Goal: Task Accomplishment & Management: Use online tool/utility

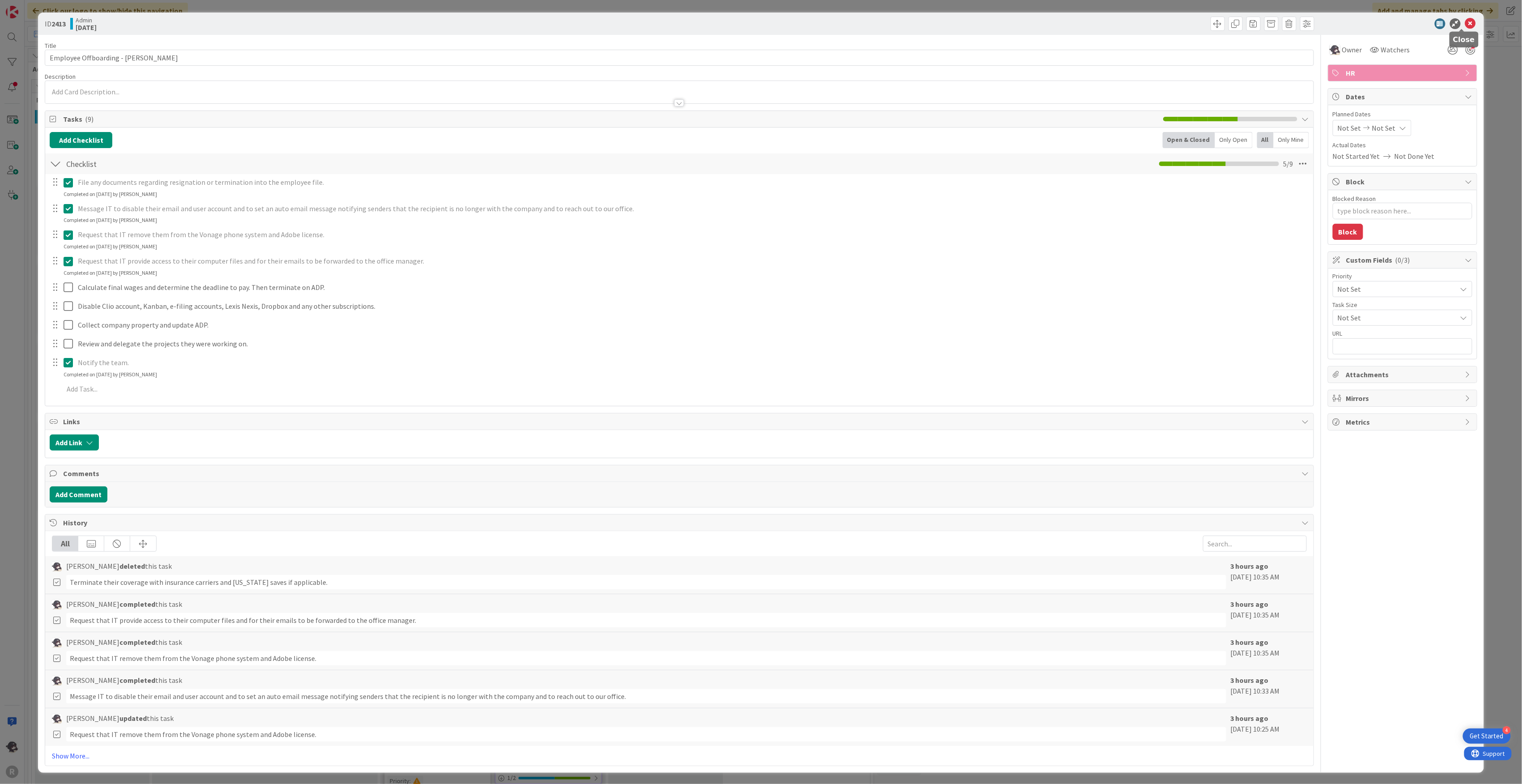
click at [1465, 23] on icon at bounding box center [1471, 24] width 11 height 11
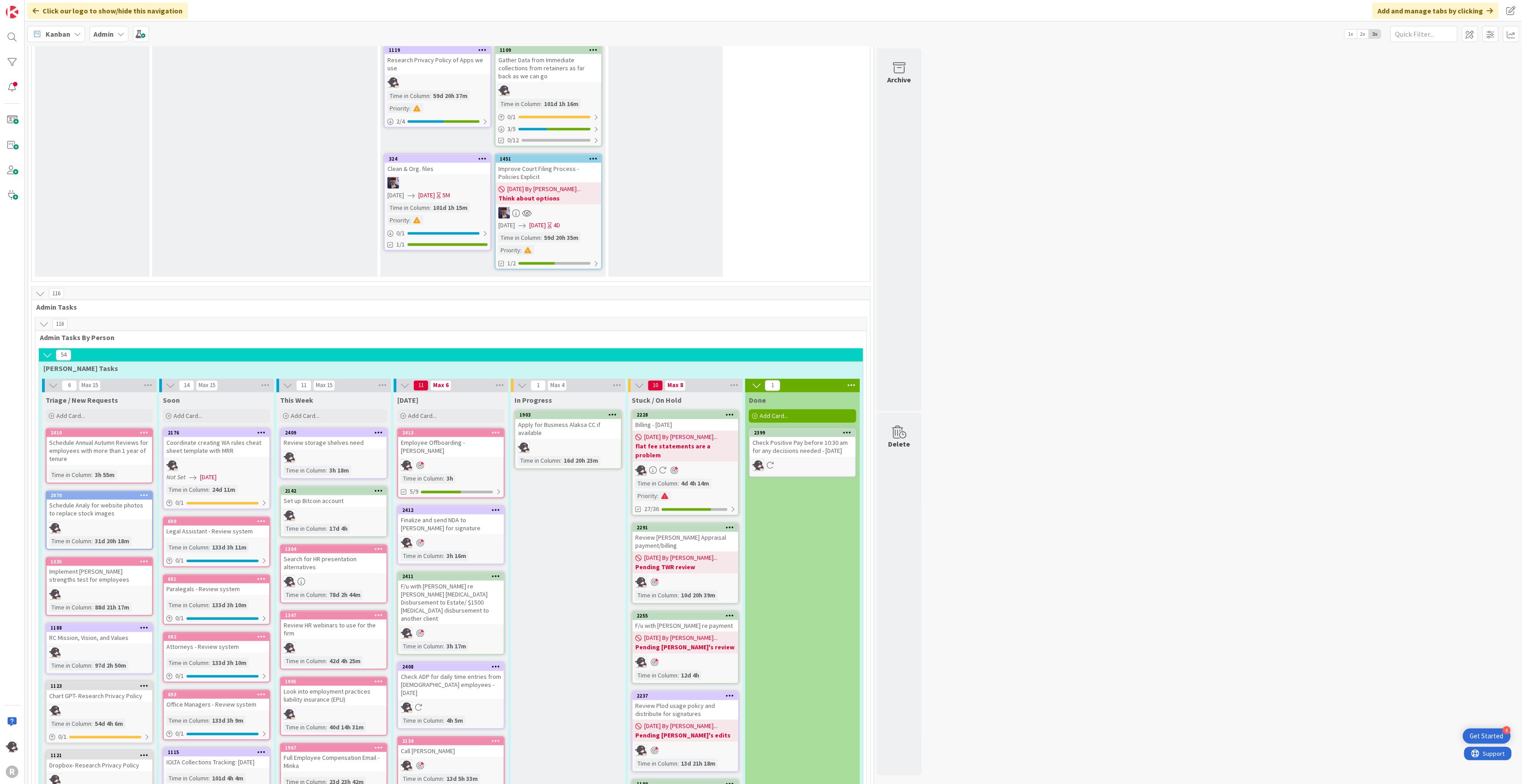
scroll to position [1014, 0]
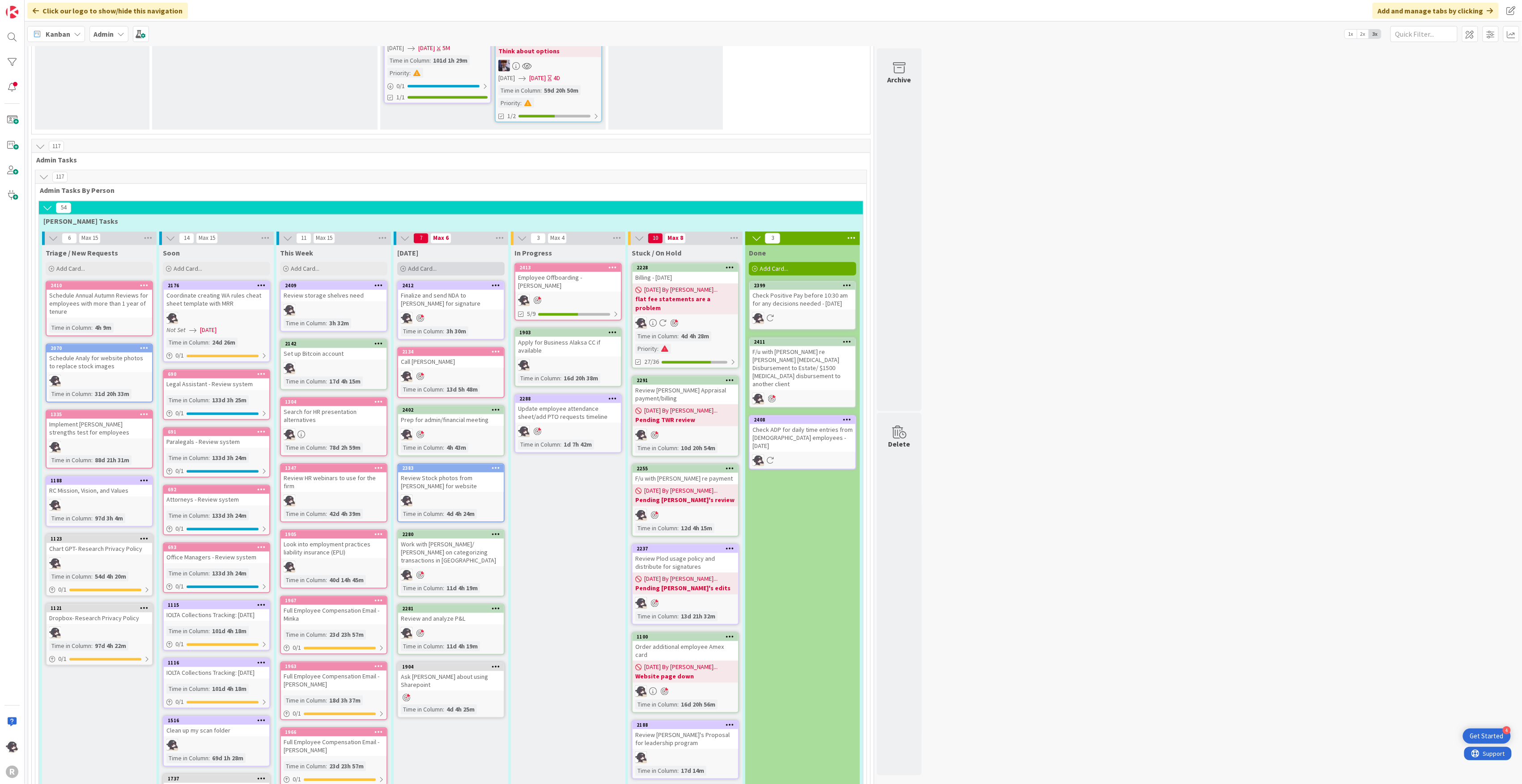
click at [418, 265] on span "Add Card..." at bounding box center [422, 269] width 28 height 8
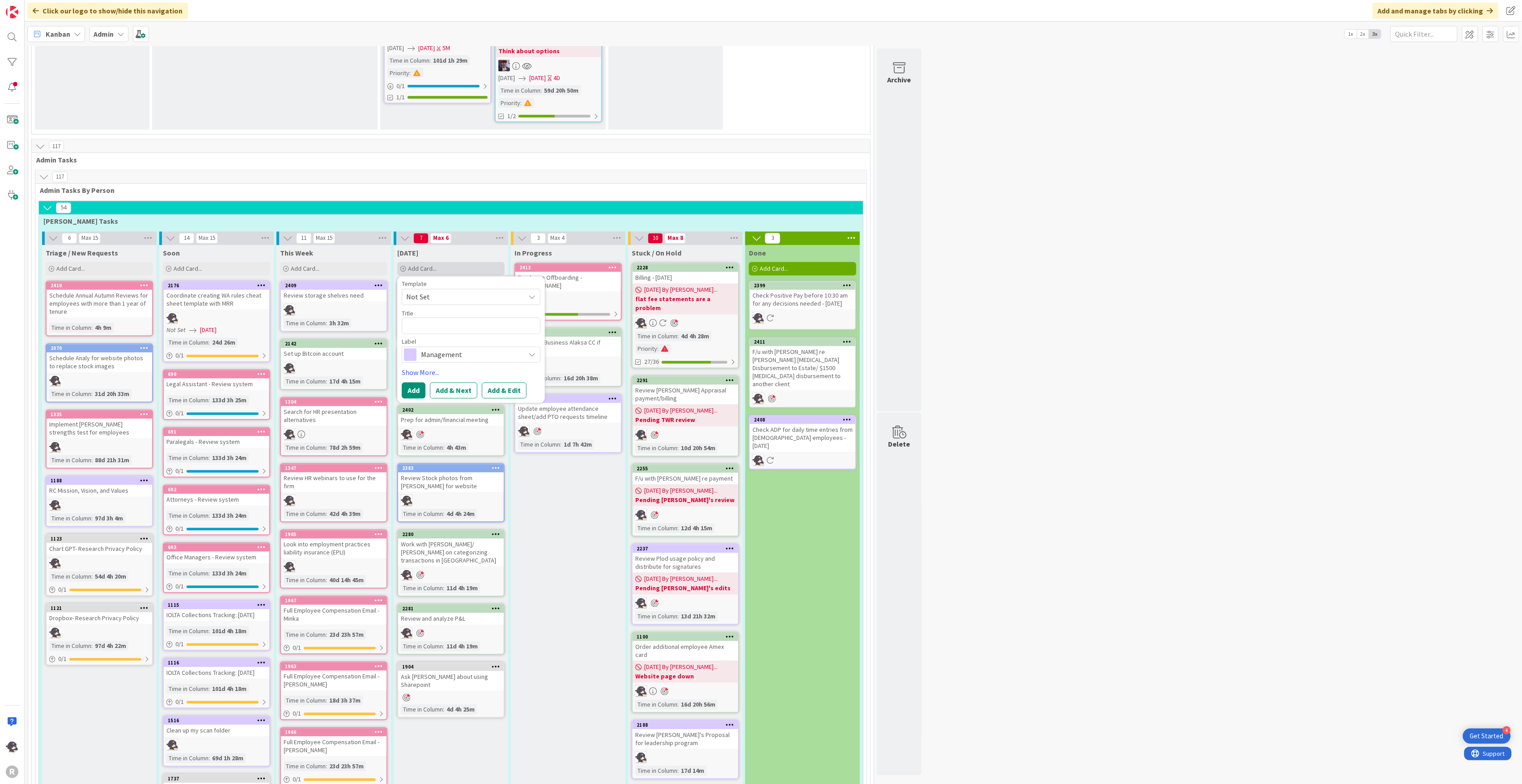
type textarea "x"
type textarea "A"
type textarea "x"
type textarea "As"
type textarea "x"
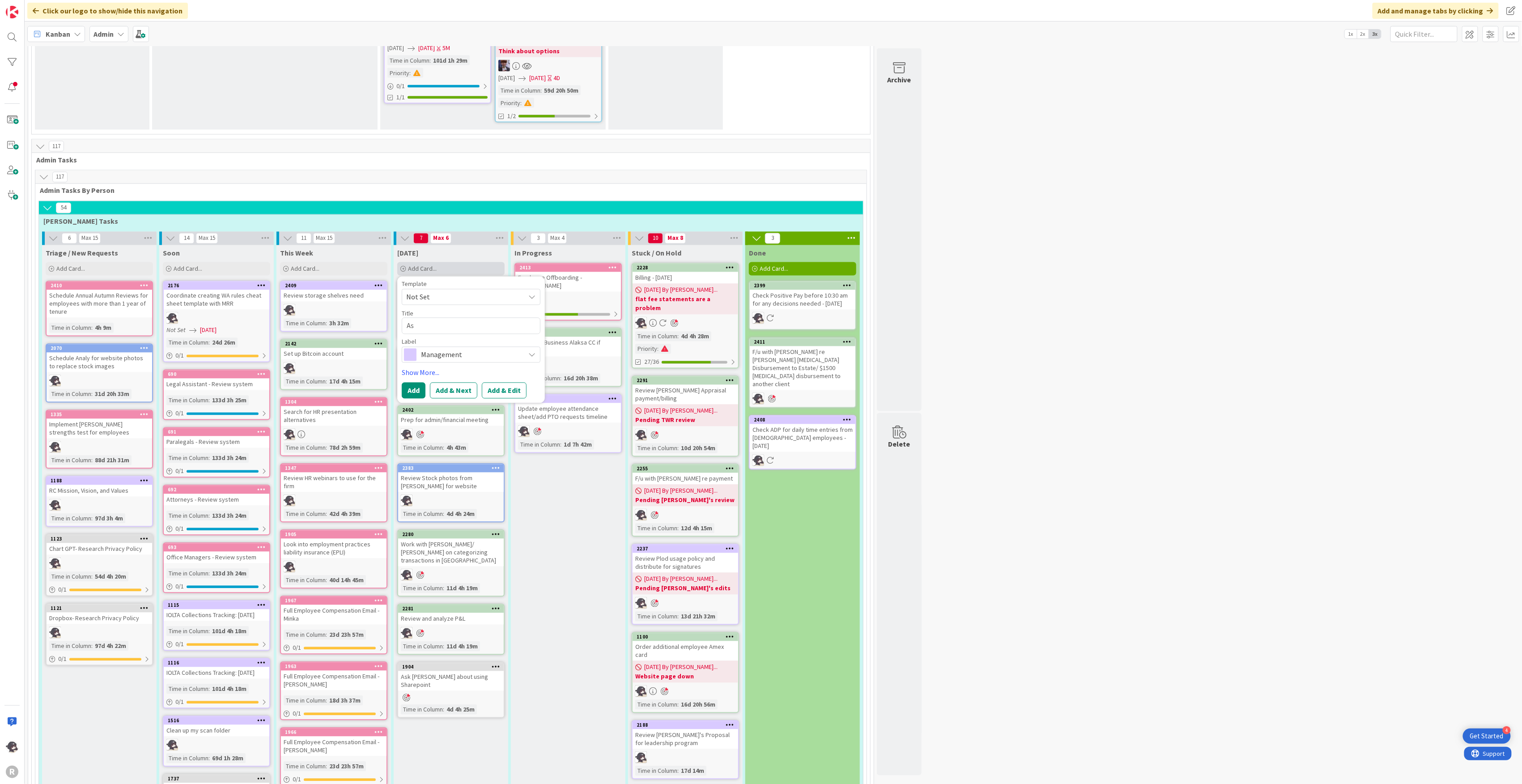
type textarea "Ask"
type textarea "x"
type textarea "Ask"
type textarea "x"
type textarea "Ask o"
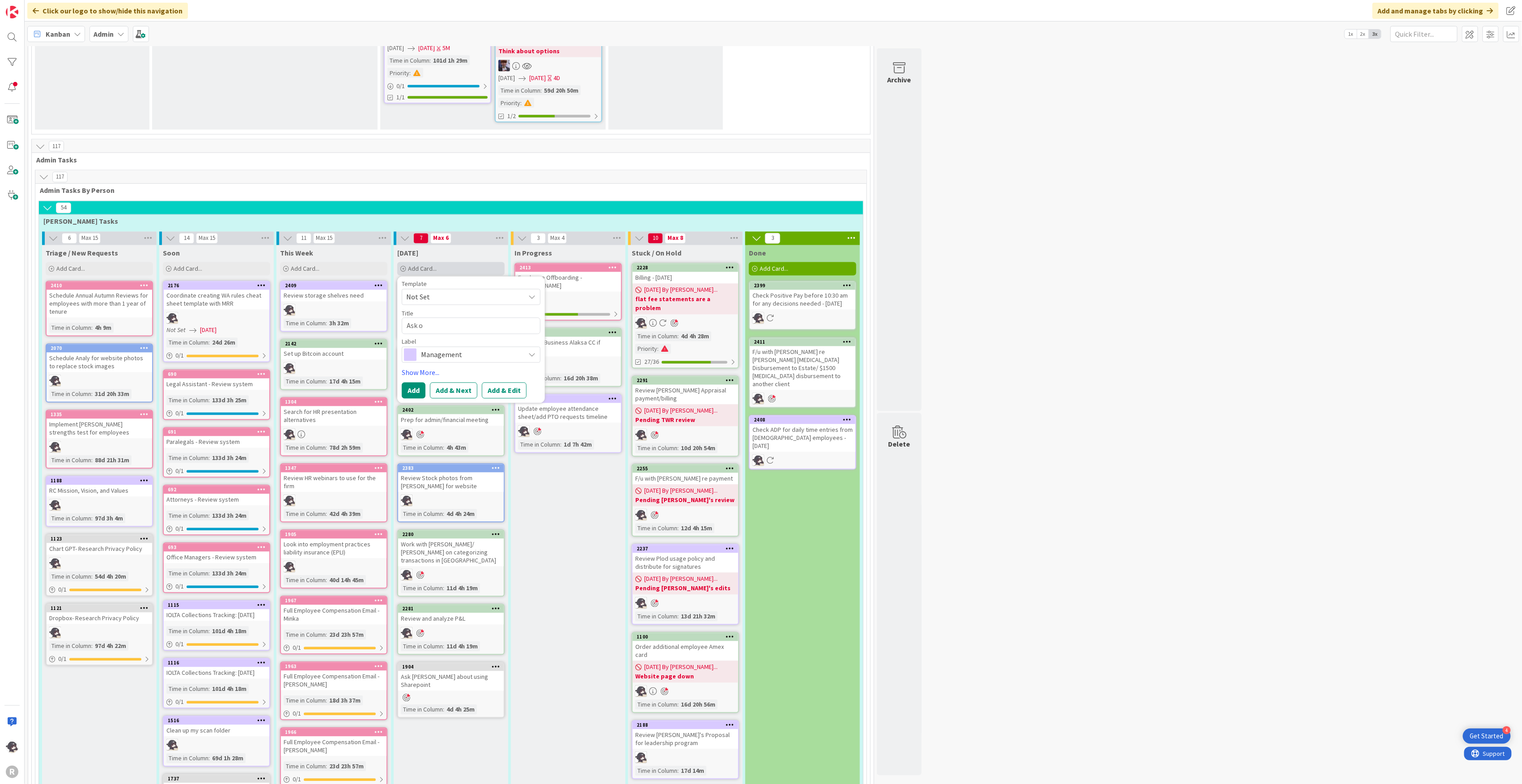
type textarea "x"
type textarea "Ask"
type textarea "x"
type textarea "Ask O"
type textarea "x"
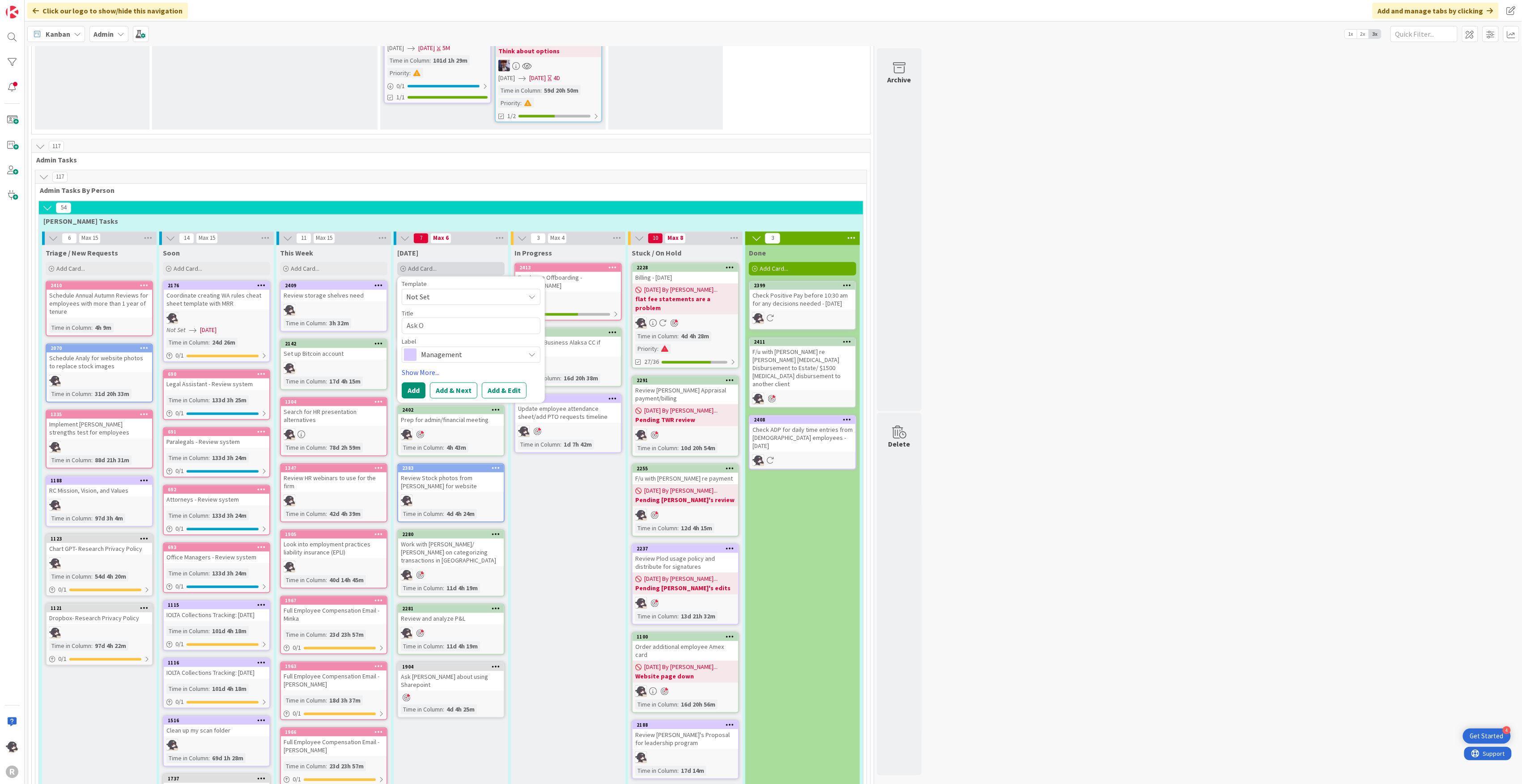
type textarea "Ask On"
type textarea "x"
type textarea "Ask Onp"
type textarea "x"
type textarea "Ask Onpo"
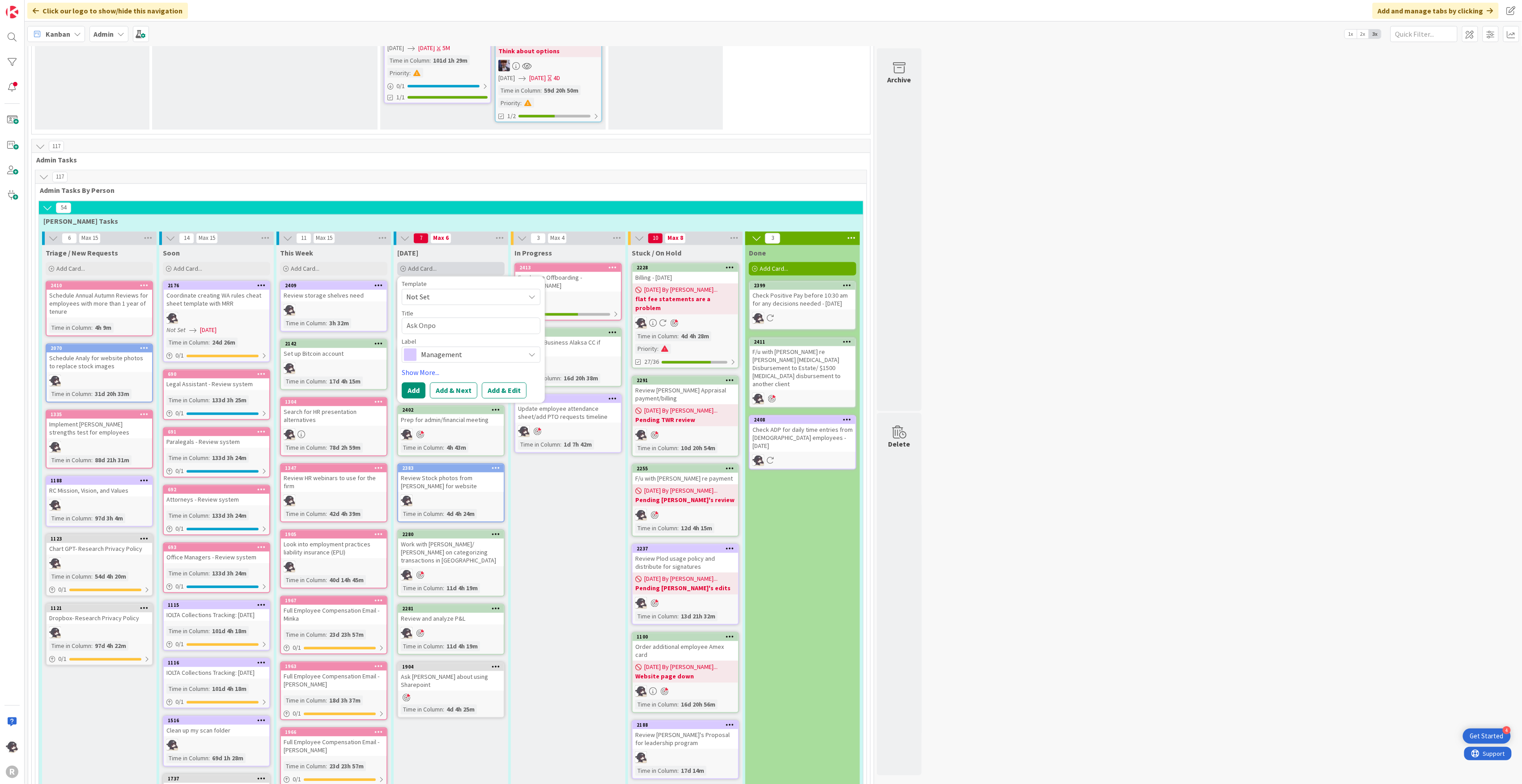
type textarea "x"
type textarea "Ask Onpoi"
type textarea "x"
type textarea "Ask Onpoint"
type textarea "x"
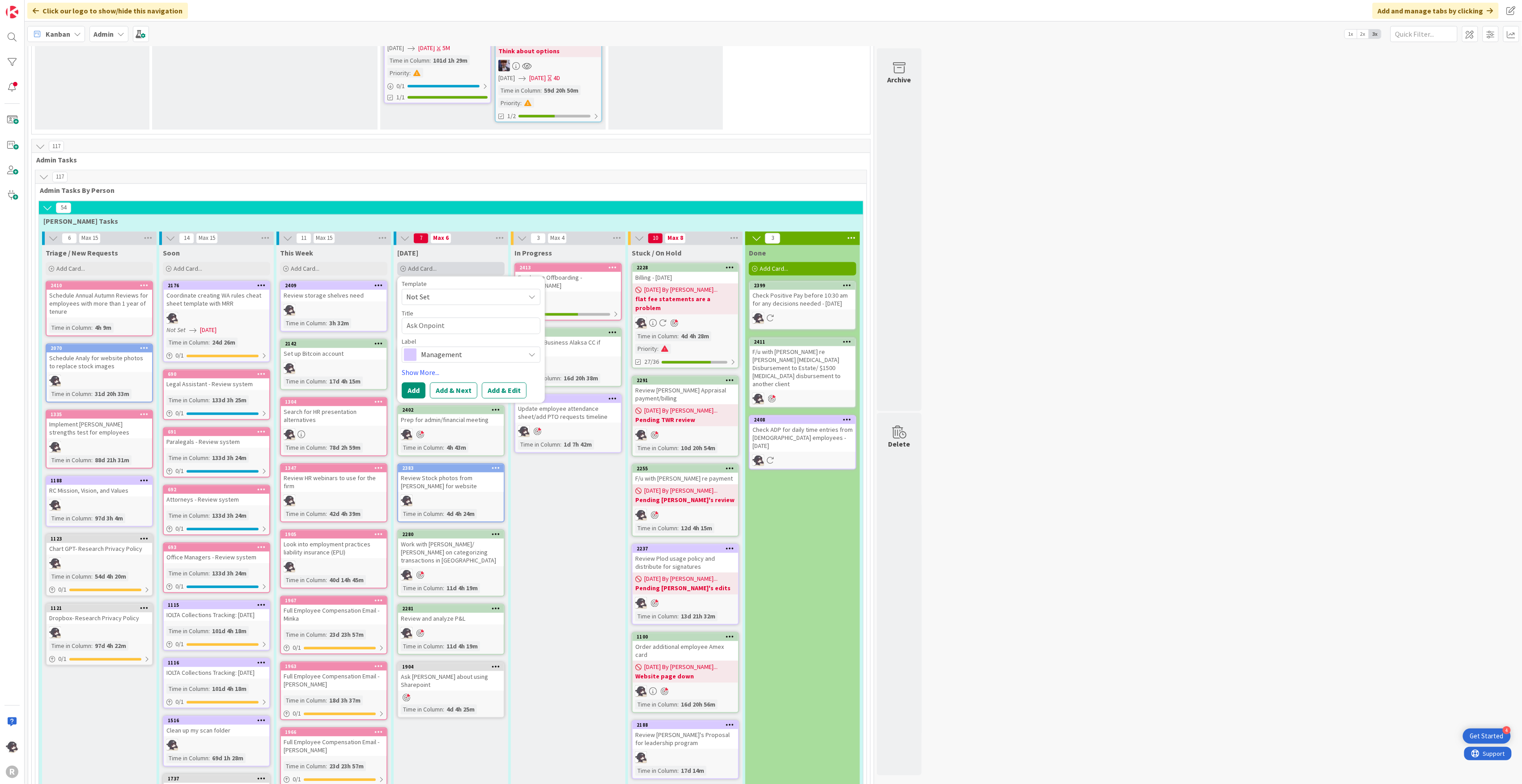
type textarea "Ask Onpoint"
type textarea "x"
type textarea "Ask Onpoint a"
type textarea "x"
type textarea "Ask Onpoint ab"
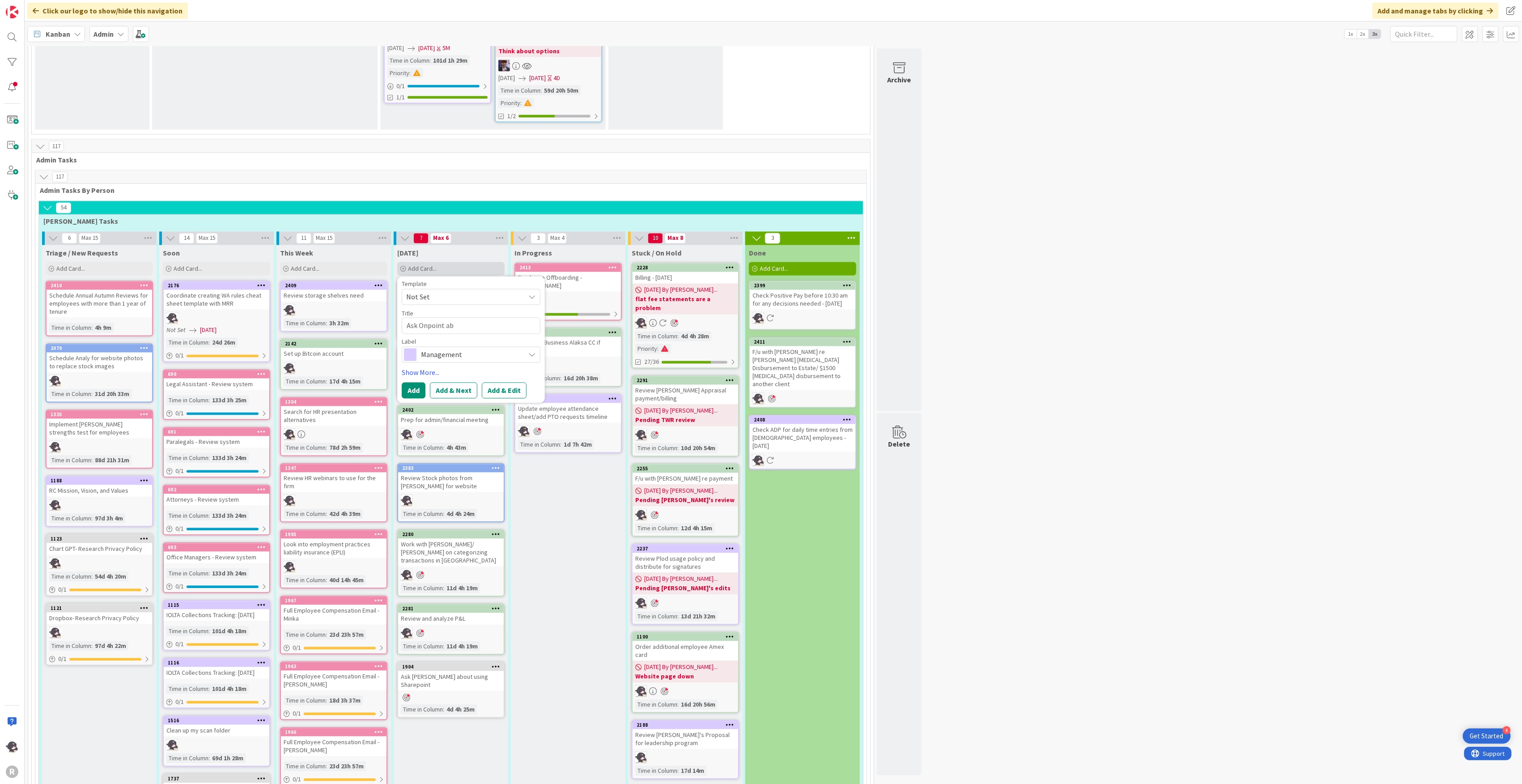
type textarea "x"
type textarea "Ask Onpoint abo"
type textarea "x"
type textarea "Ask Onpoint abou"
type textarea "x"
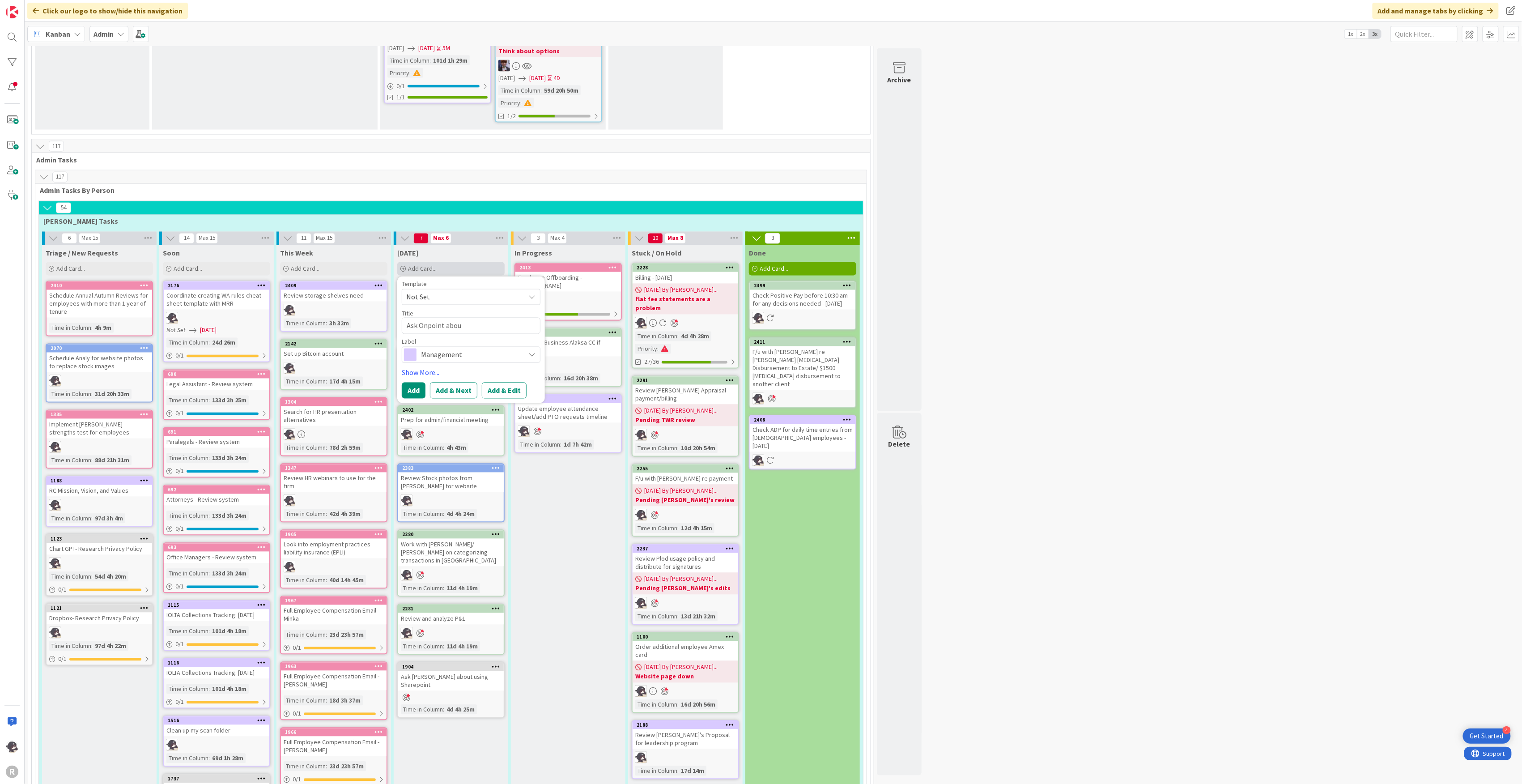
type textarea "Ask Onpoint about"
type textarea "x"
type textarea "Ask Onpoint about"
type textarea "x"
type textarea "Ask Onpoint about"
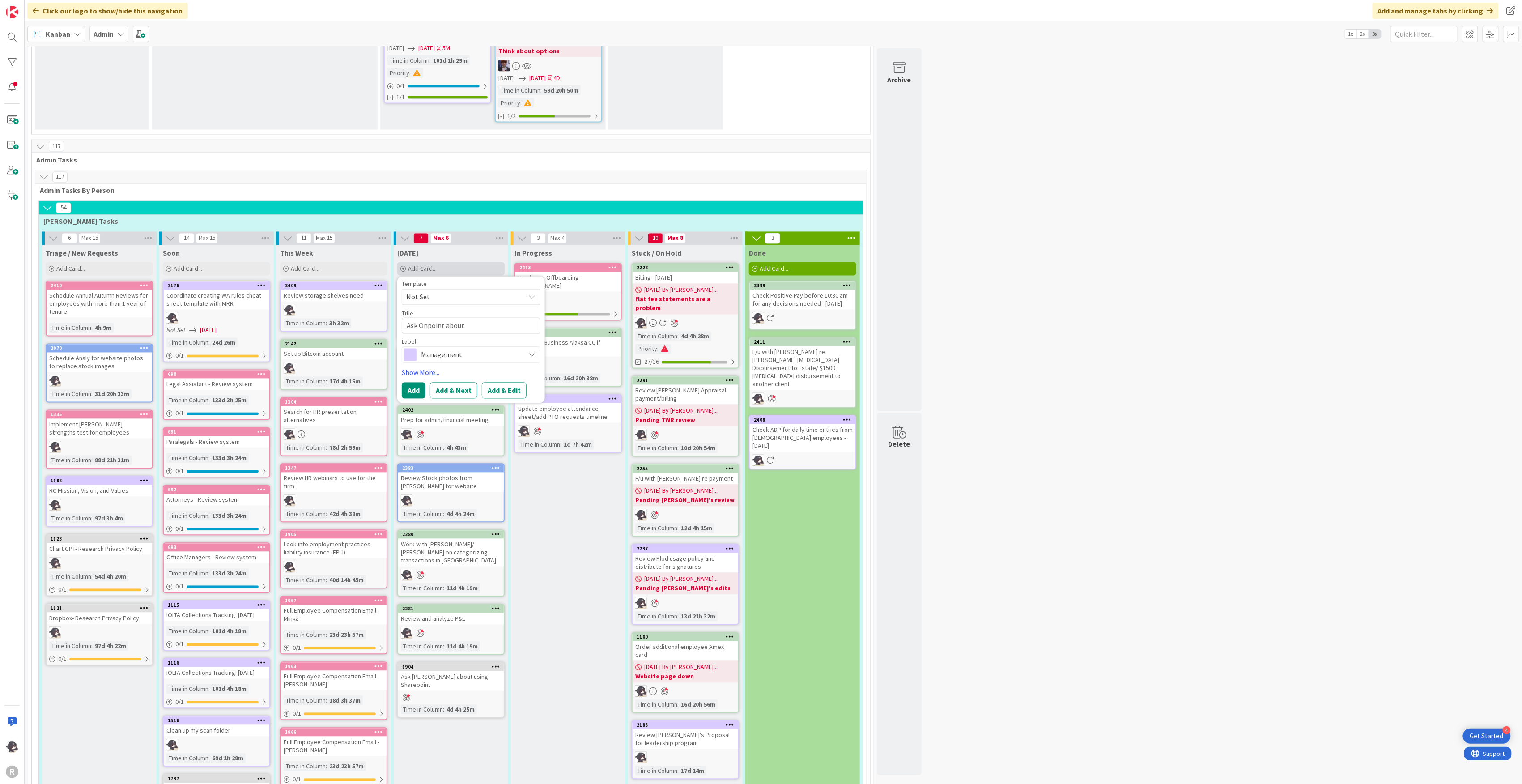
type textarea "x"
type textarea "Ask Onpoint abou"
type textarea "x"
type textarea "Ask Onpoint abo"
type textarea "x"
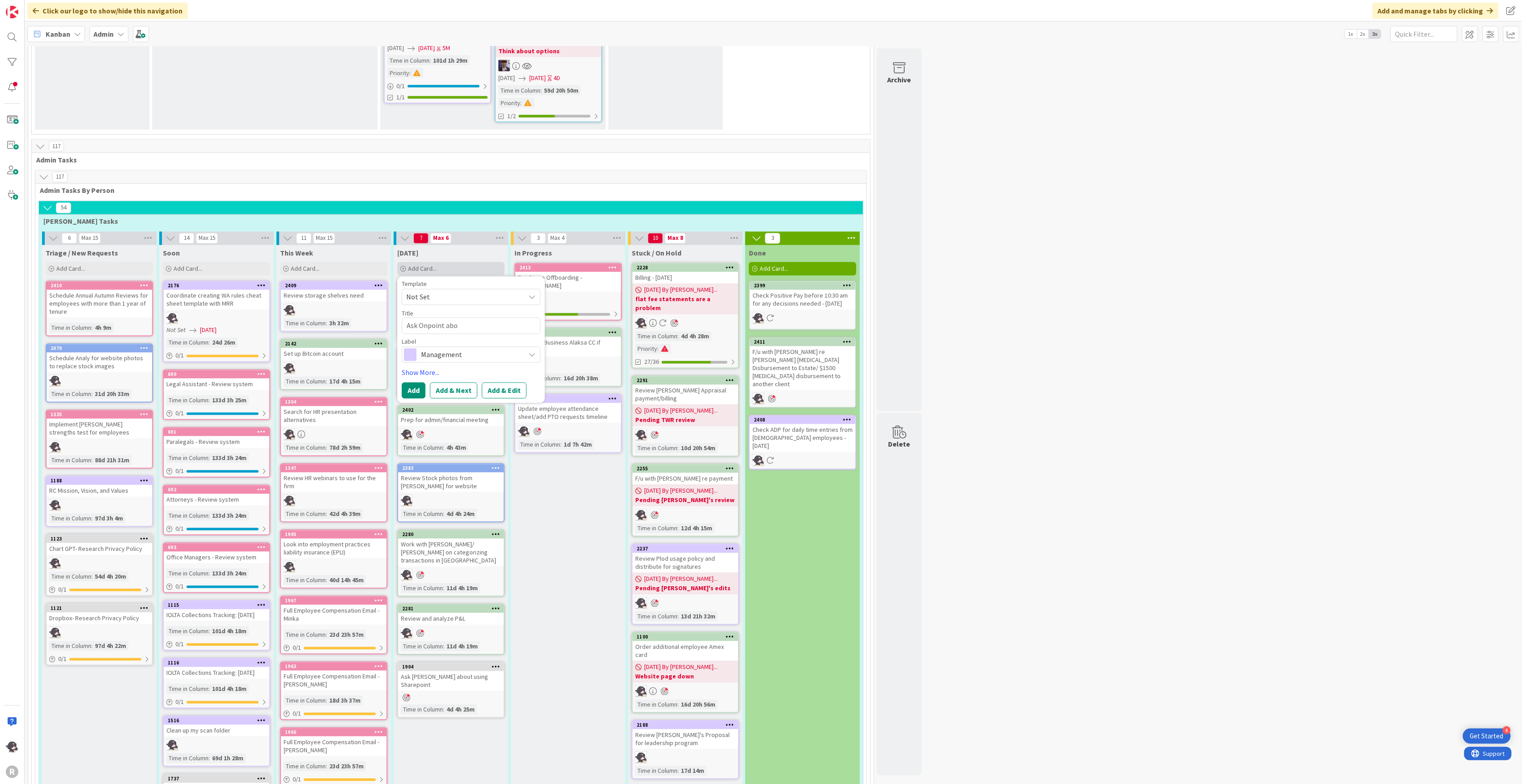
type textarea "Ask Onpoint ab"
type textarea "x"
type textarea "Ask Onpoint a"
type textarea "x"
type textarea "Ask Onpoint"
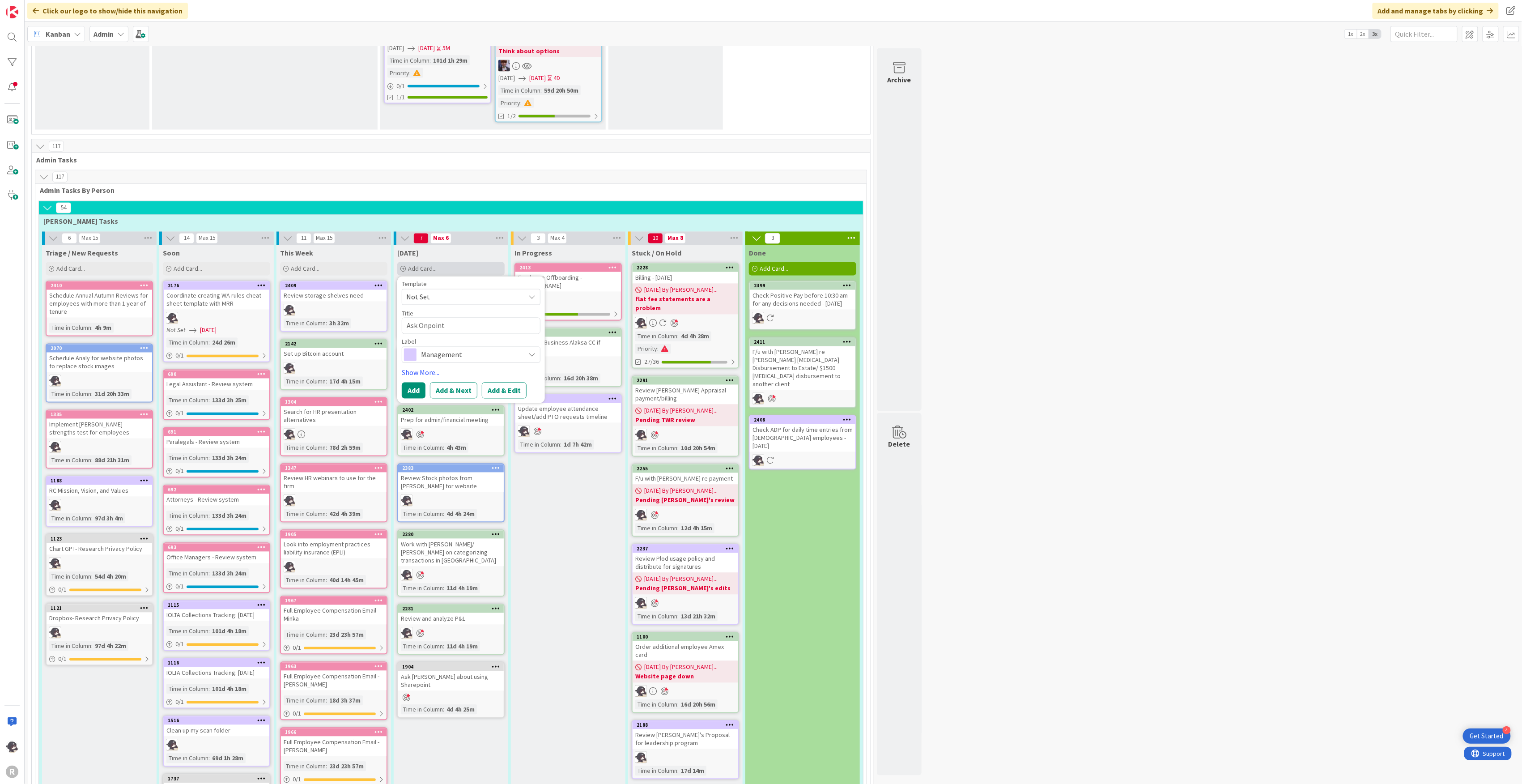
type textarea "x"
type textarea "Ask Onpoint ab"
type textarea "x"
type textarea "Ask Onpoint abo"
type textarea "x"
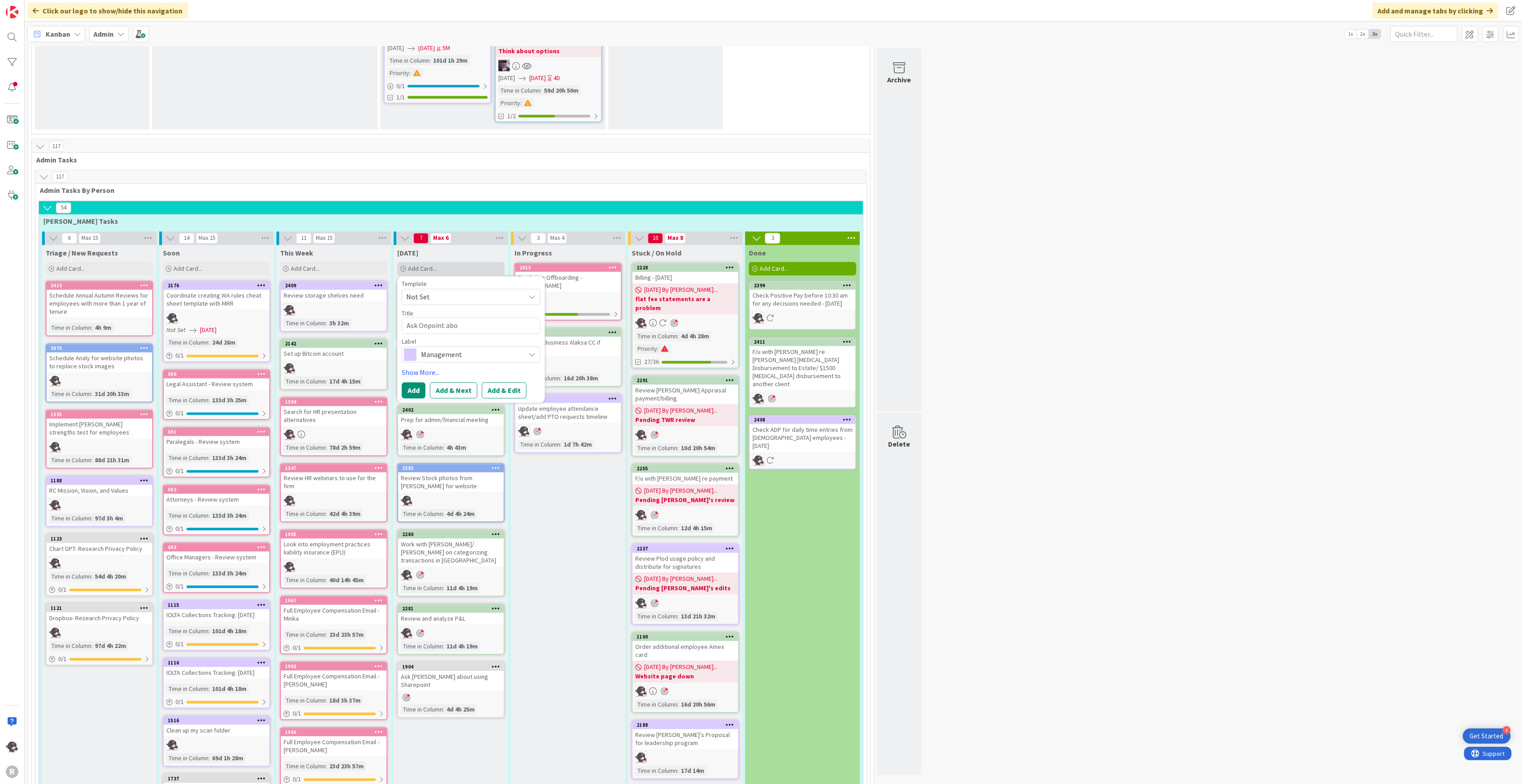
type textarea "Ask Onpoint abou"
type textarea "x"
type textarea "Ask Onpoint about"
type textarea "x"
type textarea "Ask Onpoint about"
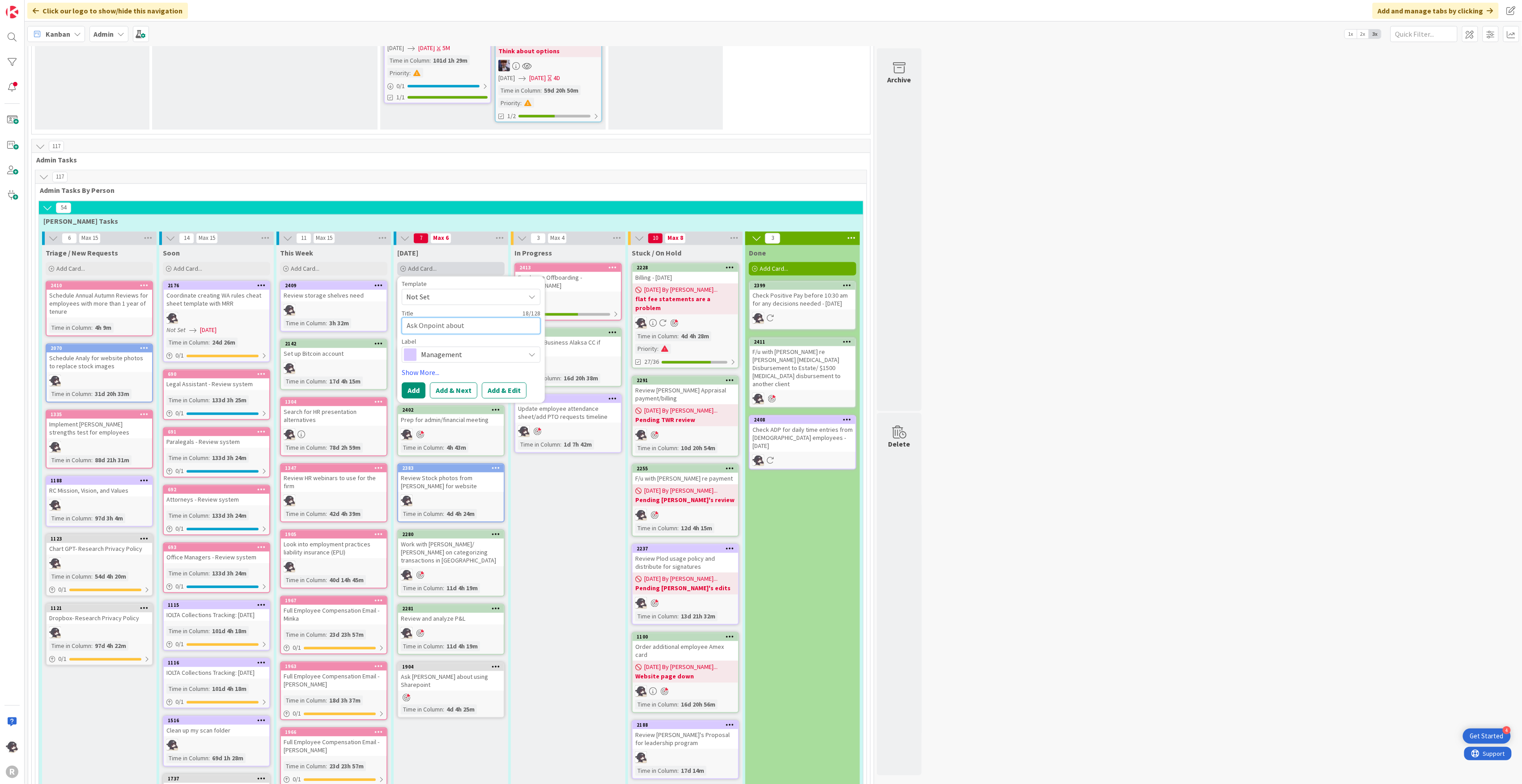
type textarea "x"
type textarea "Ask Onpoint about L"
type textarea "x"
type textarea "Ask Onpoint about Lo"
type textarea "x"
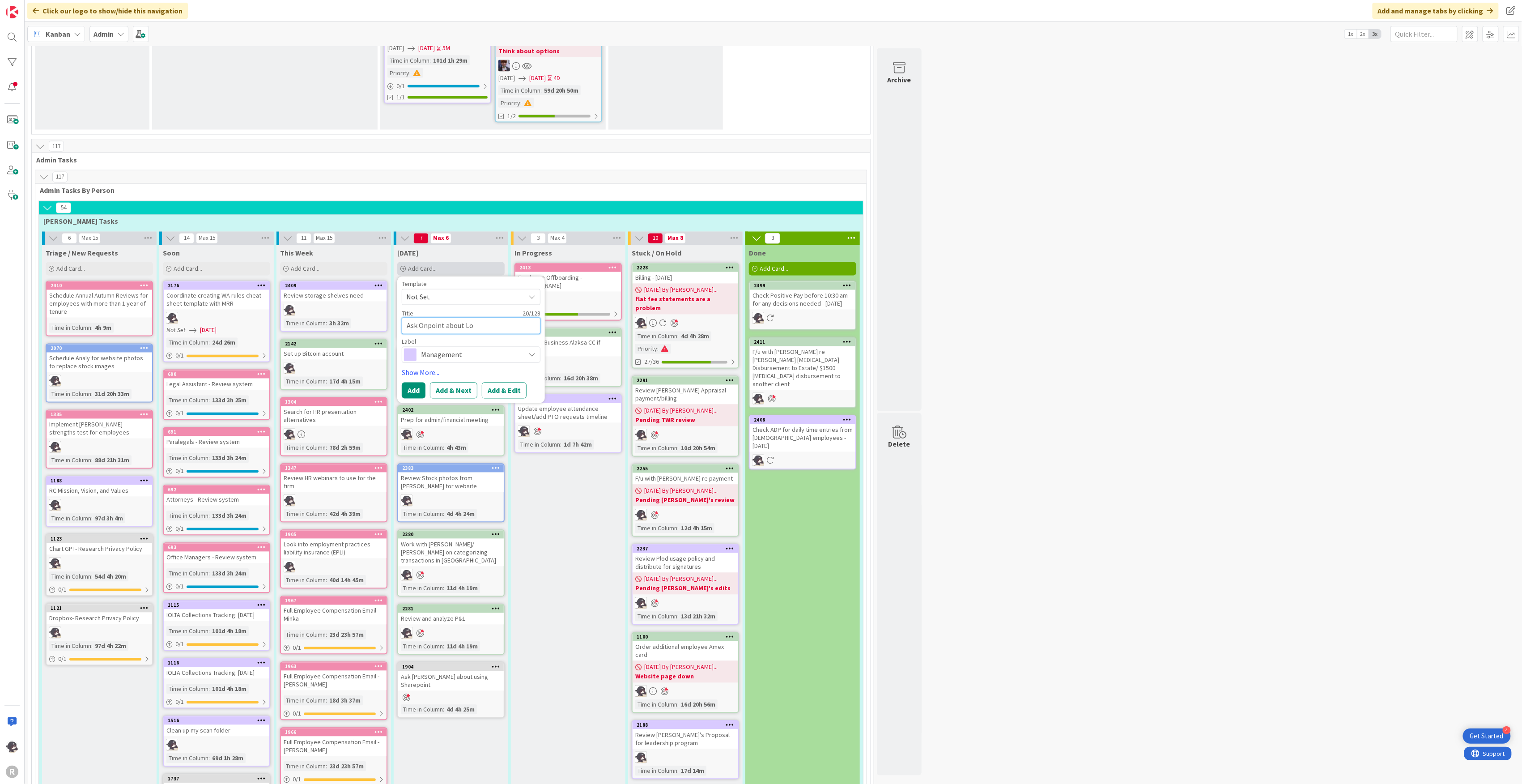
type textarea "Ask Onpoint about Loa"
type textarea "x"
type textarea "Ask Onpoint about Loan"
type textarea "x"
type textarea "Ask Onpoint about Loan"
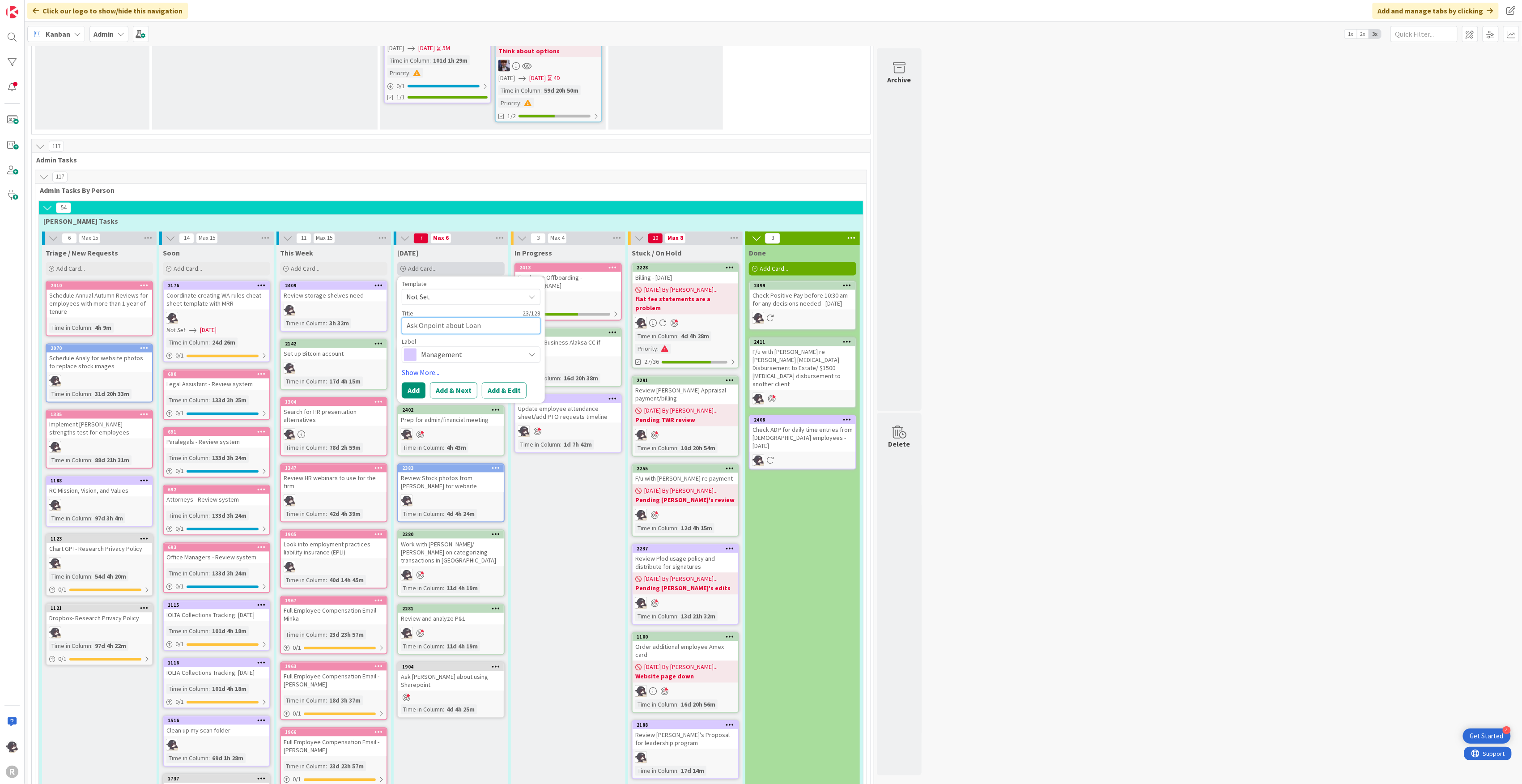
type textarea "x"
type textarea "Ask Onpoint about Loan C"
type textarea "x"
type textarea "Ask Onpoint about Loan Ch"
type textarea "x"
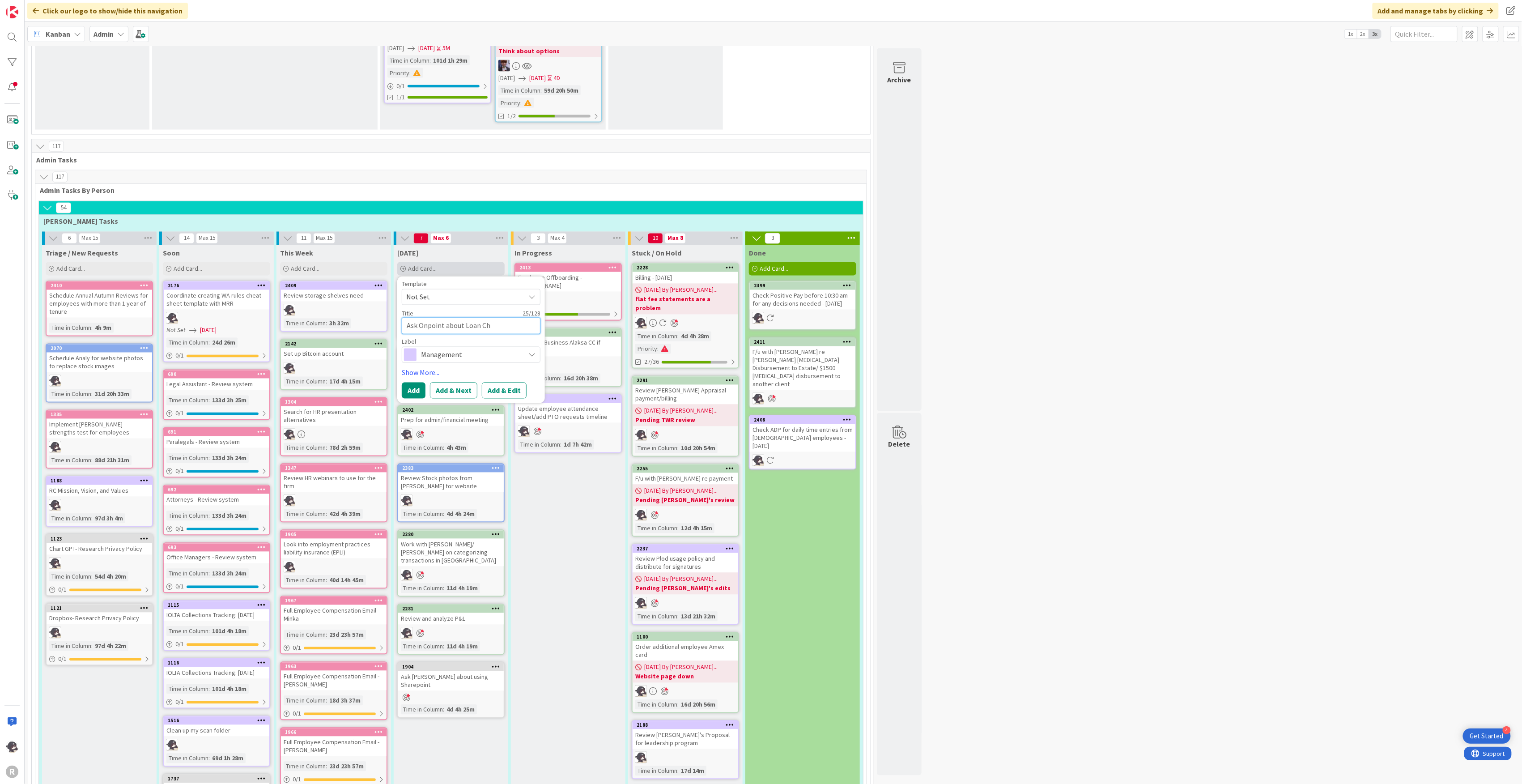
type textarea "Ask Onpoint about Loan Cha"
type textarea "x"
type textarea "Ask Onpoint about Loan Char"
type textarea "x"
type textarea "Ask Onpoint about Loan Charg"
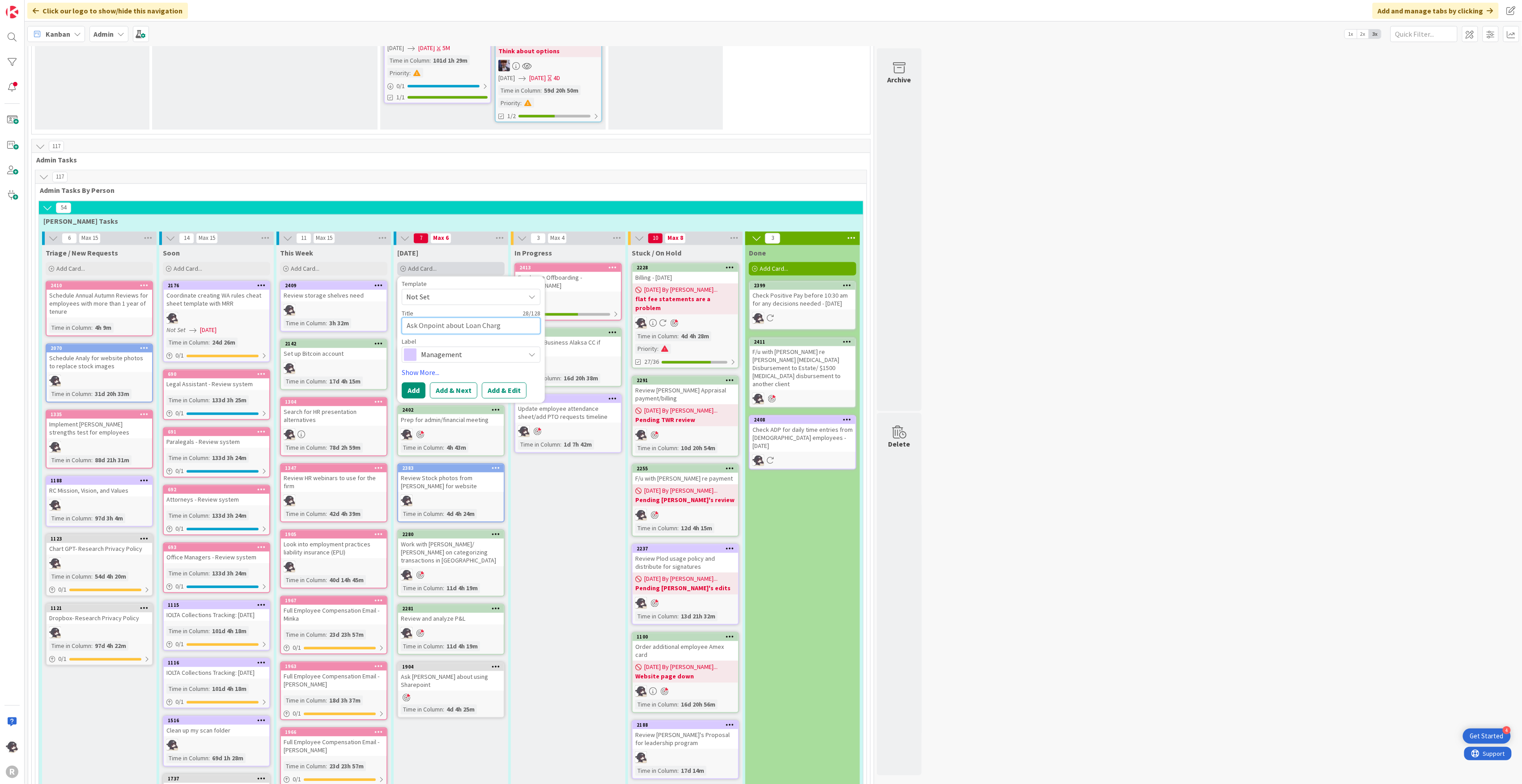
type textarea "x"
type textarea "Ask Onpoint about Loan Charge"
type textarea "x"
type textarea "Ask Onpoint about Loan Charge"
type textarea "x"
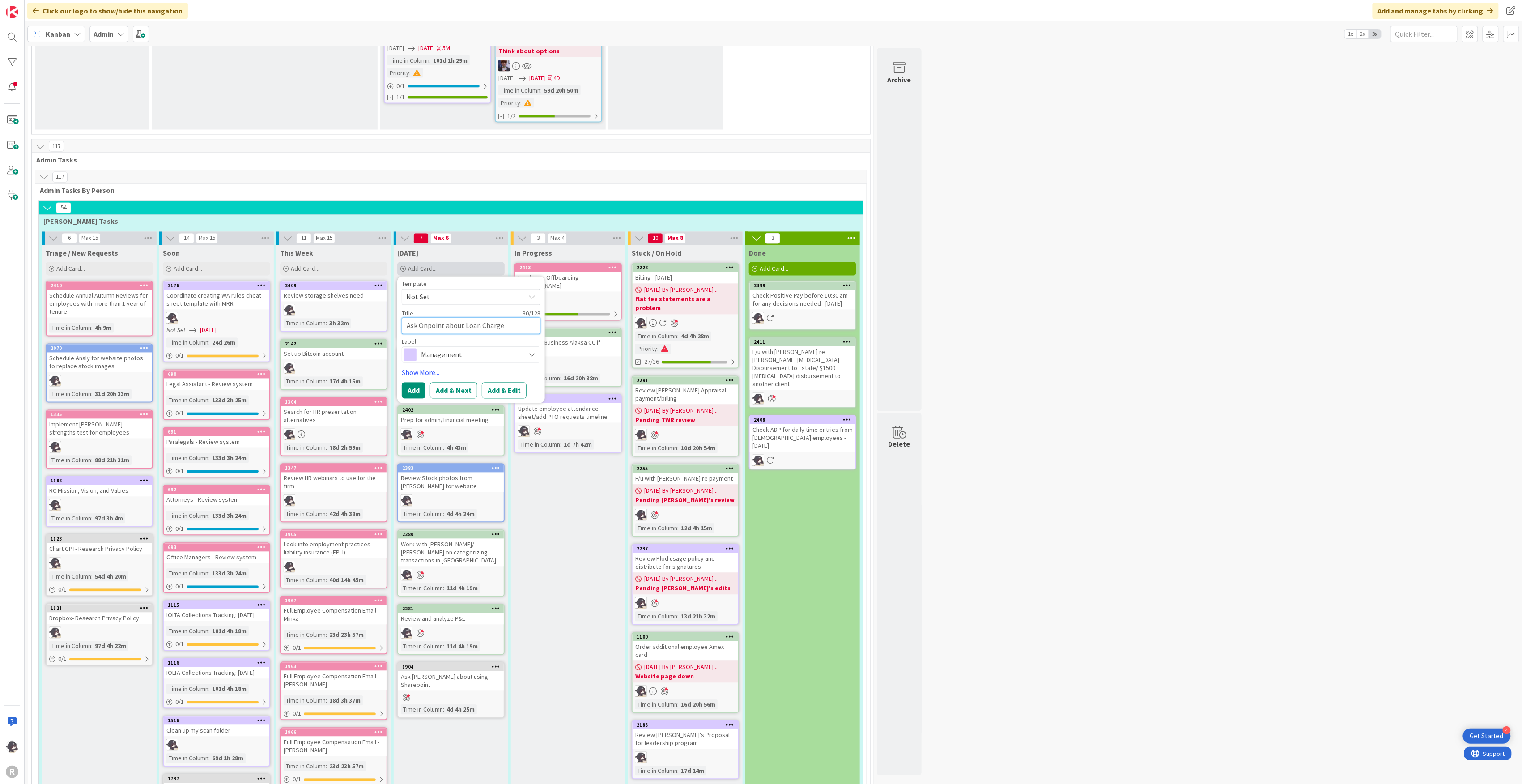
type textarea "Ask Onpoint about Loan Charge C"
type textarea "x"
type textarea "Ask Onpoint about Loan Charge Ca"
type textarea "x"
type textarea "Ask Onpoint about Loan Charge Cap"
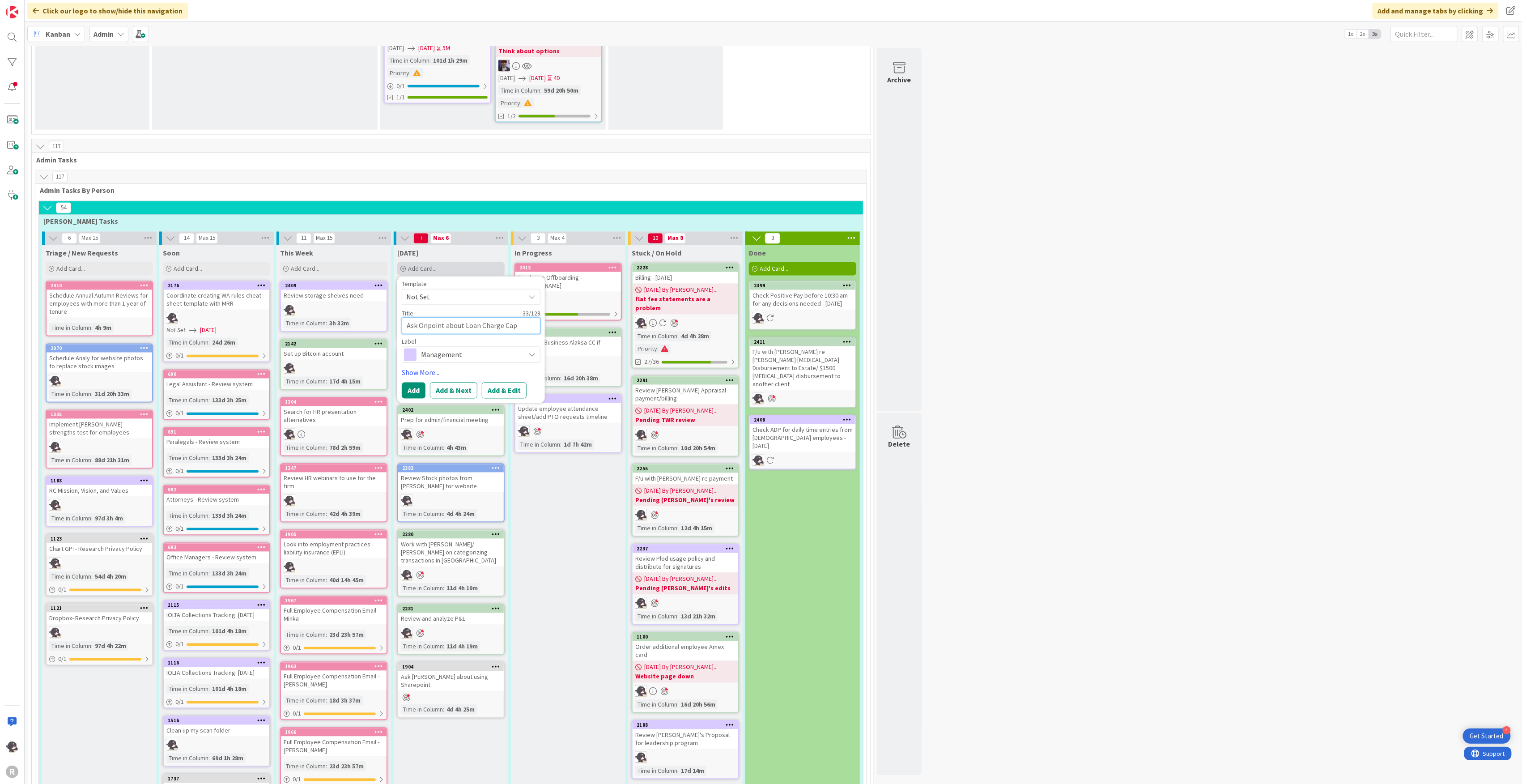
type textarea "x"
type textarea "Ask Onpoint about Loan Charge Capi"
type textarea "x"
type textarea "Ask Onpoint about Loan Charge Capit"
type textarea "x"
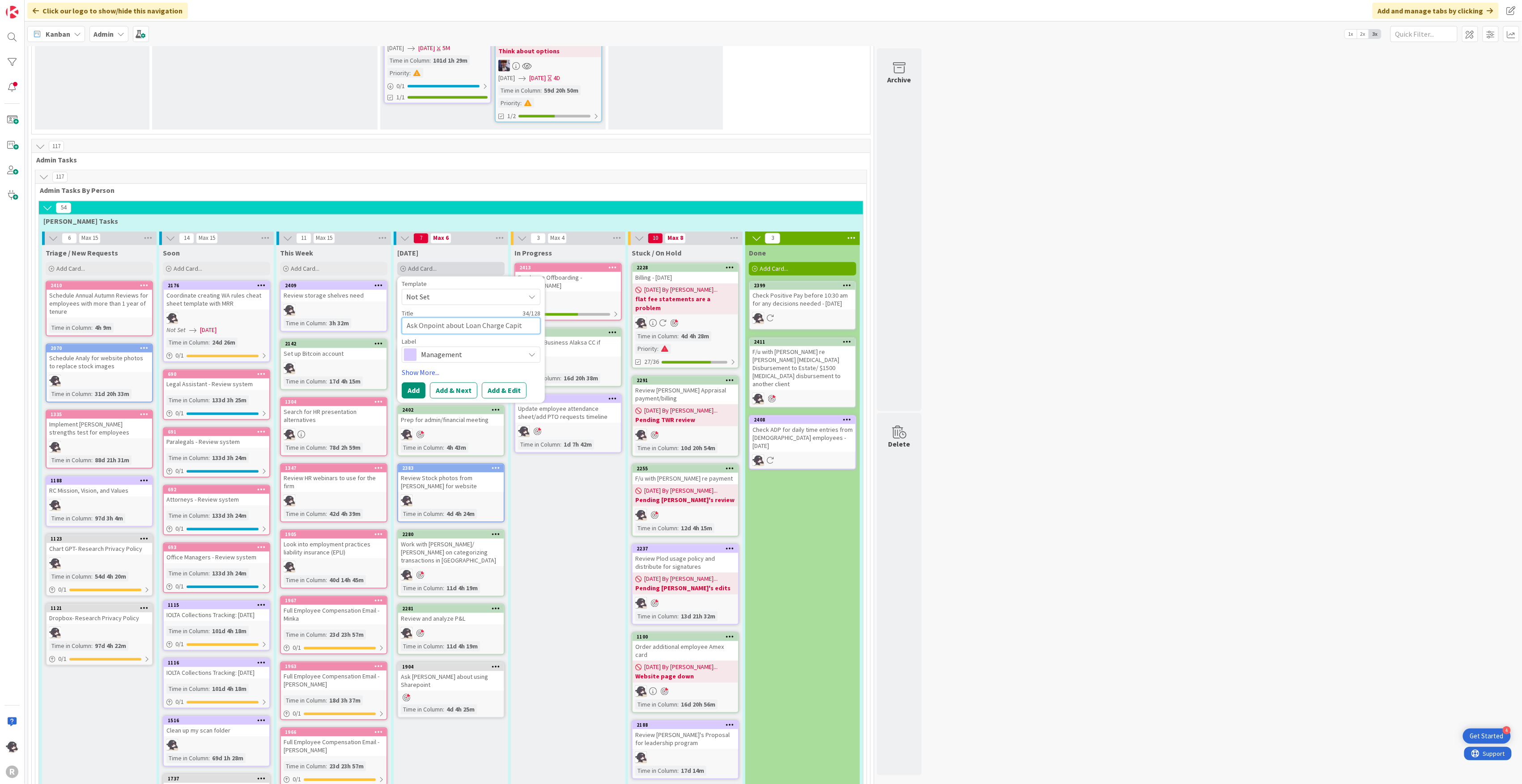
type textarea "Ask Onpoint about Loan Charge Capita"
type textarea "x"
type textarea "Ask Onpoint about Loan Charge Capitali"
type textarea "x"
type textarea "Ask Onpoint about Loan Charge Capitaliz"
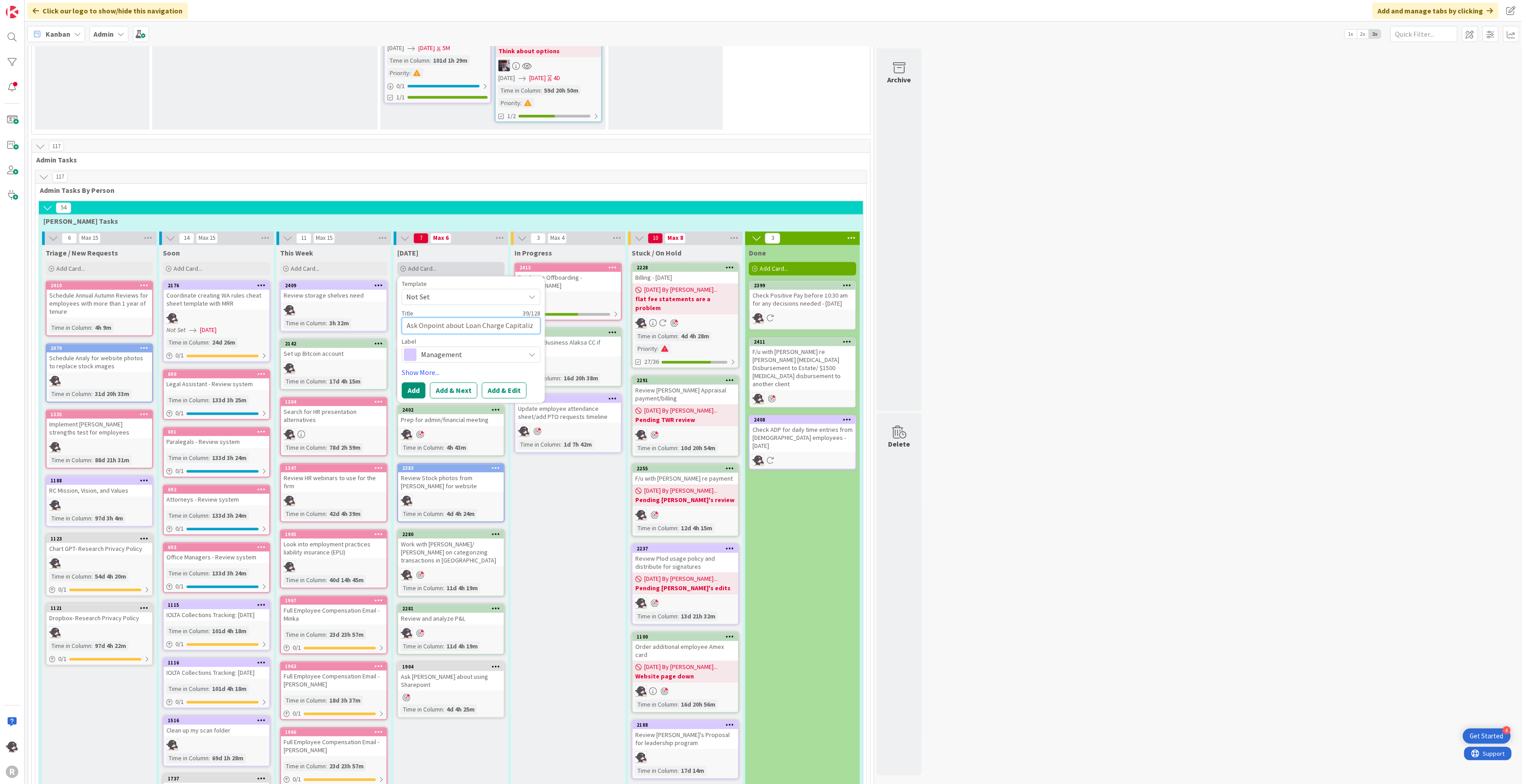
type textarea "x"
type textarea "Ask Onpoint about Loan Charge Capitaliza"
type textarea "x"
type textarea "Ask Onpoint about Loan Charge Capitalizati"
type textarea "x"
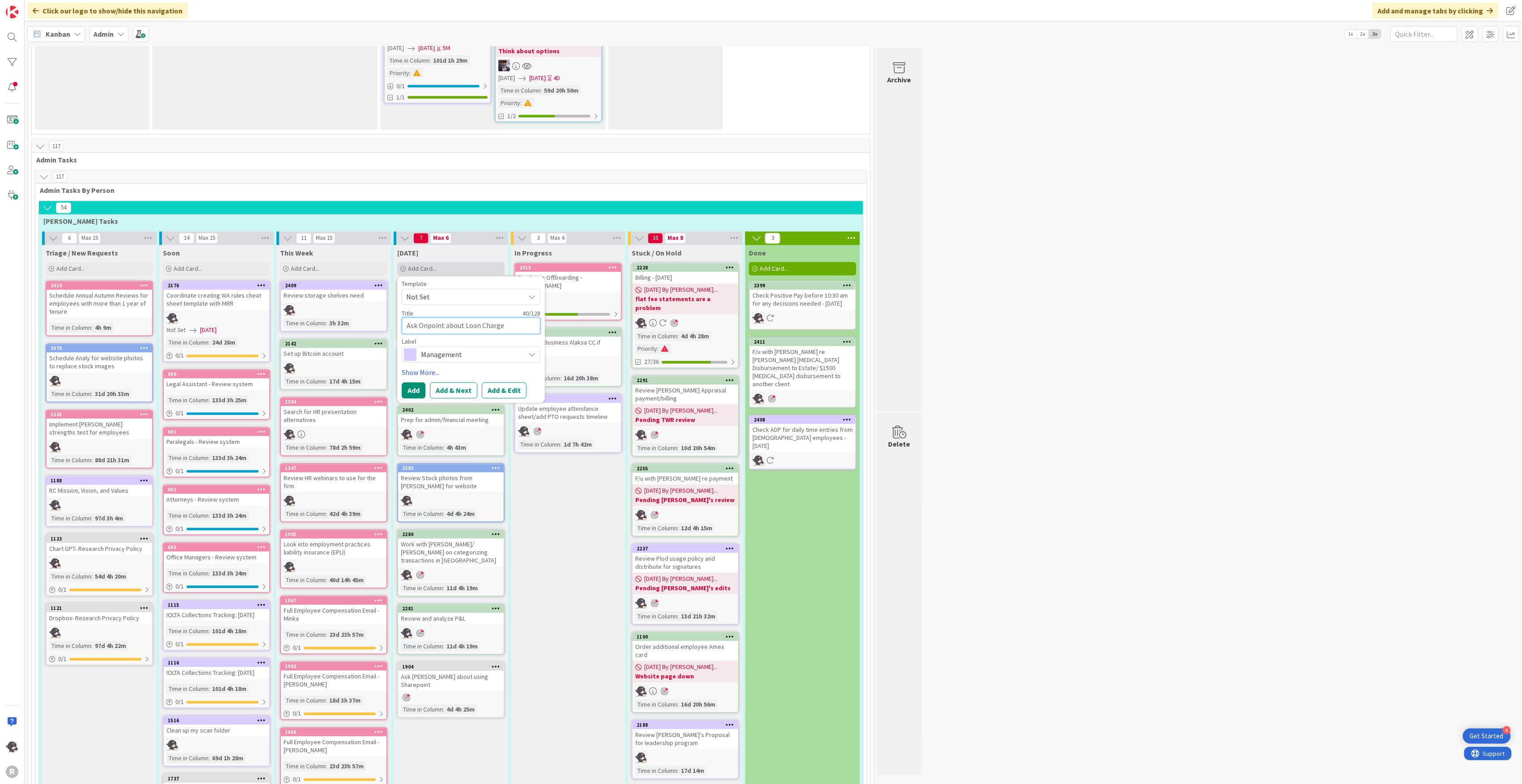
type textarea "Ask Onpoint about Loan Charge Capitalizatio"
type textarea "x"
type textarea "Ask Onpoint about Loan Charge Capitalization"
type textarea "x"
type textarea "Ask Onpoint about Loan Charge Capitalization"
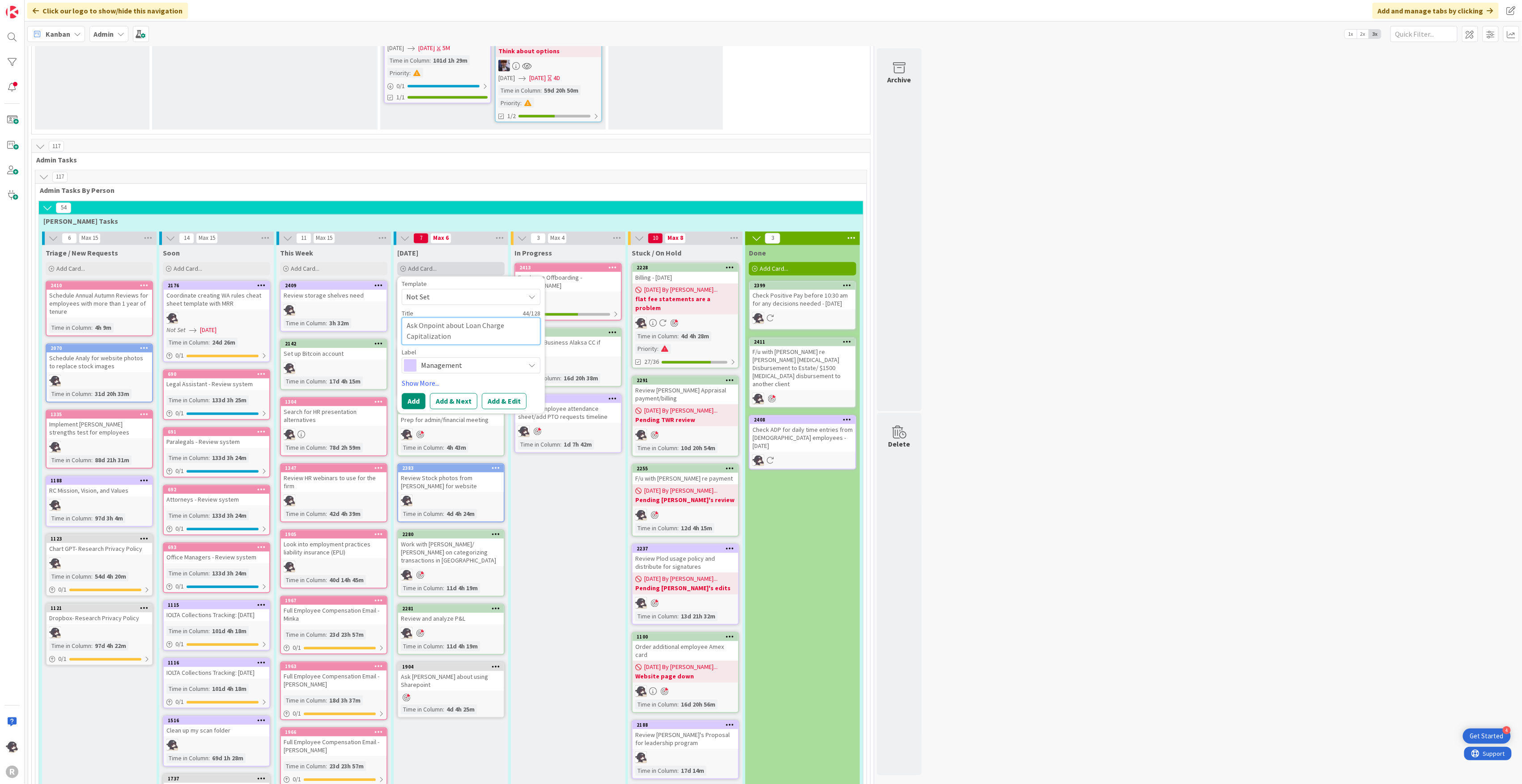
type textarea "x"
type textarea "Ask Onpoint about Loan Charge Capitalization f"
type textarea "x"
type textarea "Ask Onpoint about Loan Charge Capitalization fe"
type textarea "x"
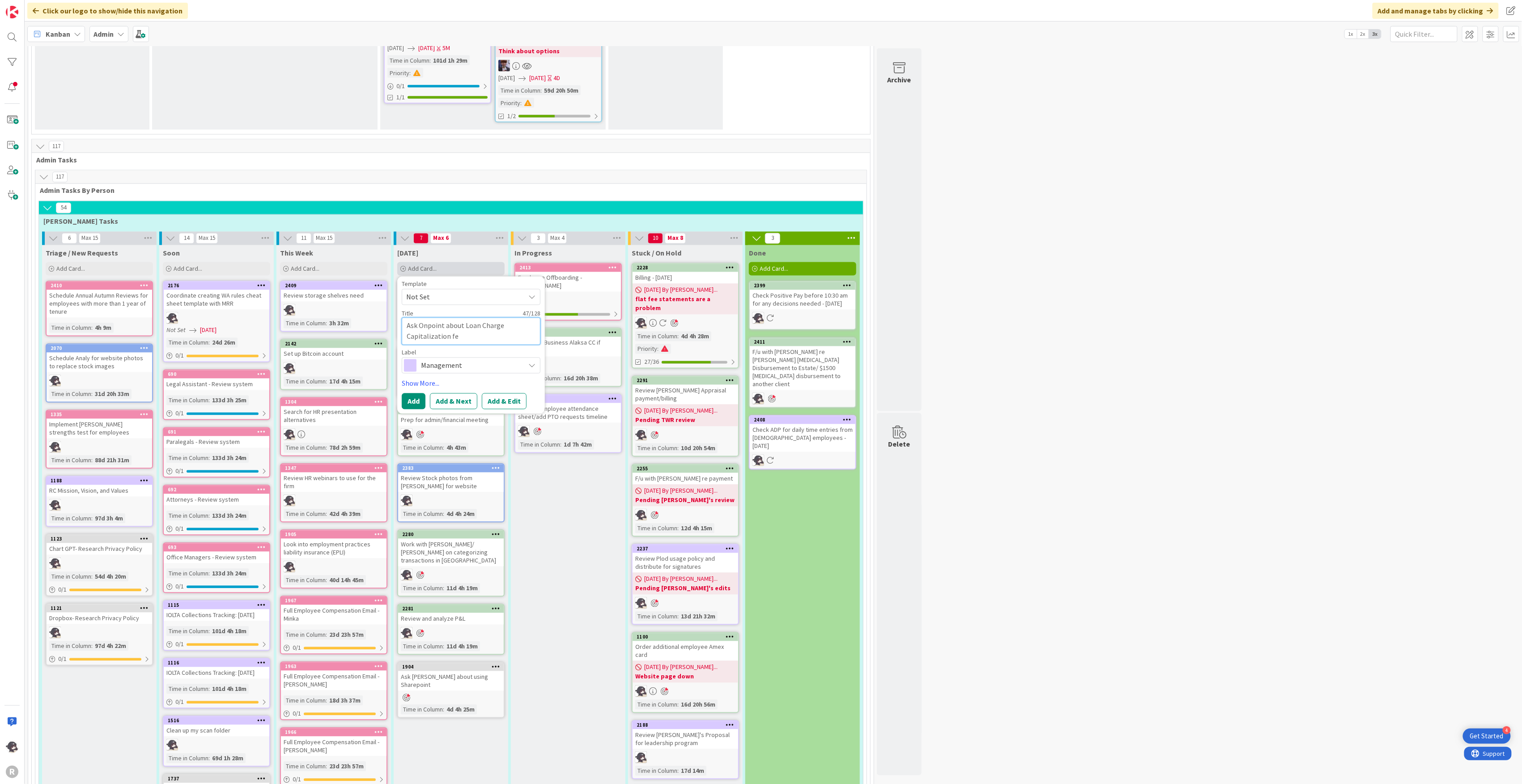
type textarea "Ask Onpoint about Loan Charge Capitalization fee"
type textarea "x"
type textarea "Ask Onpoint about Loan Charge Capitalization fee"
type textarea "x"
type textarea "Ask Onpoint about Loan Charge Capitalization fee o"
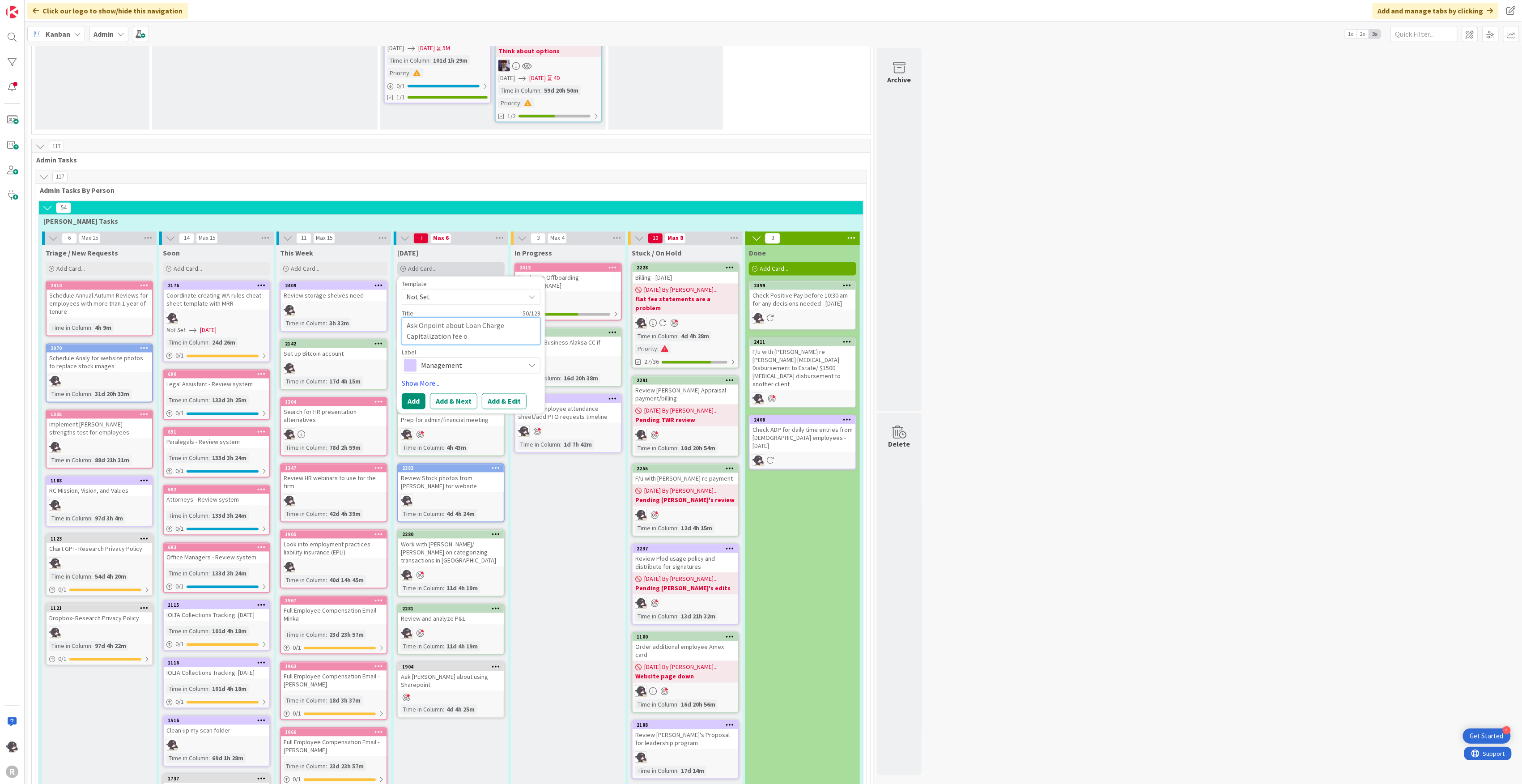
type textarea "x"
type textarea "Ask Onpoint about Loan Charge Capitalization fee on"
type textarea "x"
type textarea "Ask Onpoint about Loan Charge Capitalization fee on"
type textarea "x"
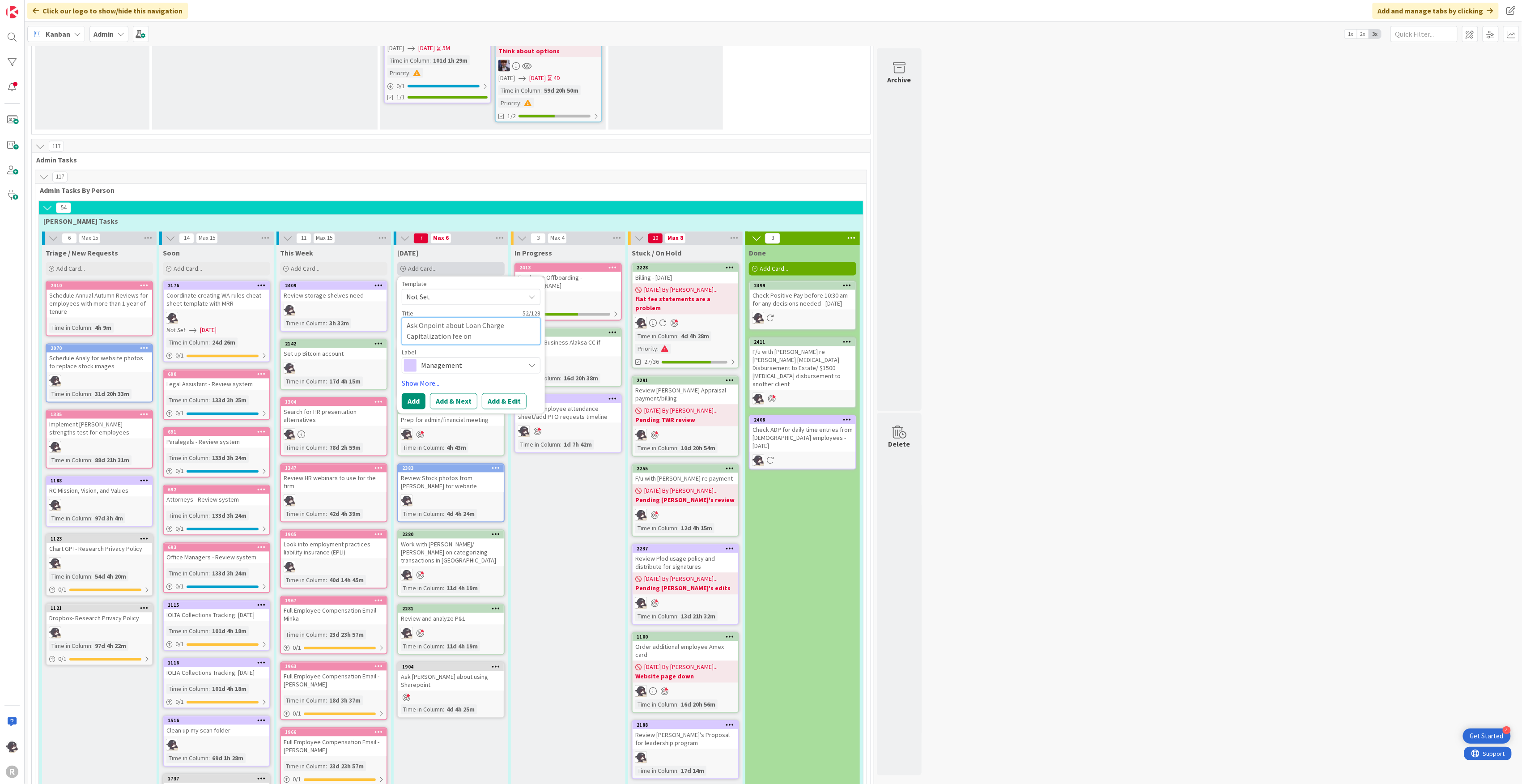
type textarea "Ask Onpoint about Loan Charge Capitalization fee on L"
type textarea "x"
type textarea "Ask Onpoint about Loan Charge Capitalization fee on LO"
type textarea "x"
type textarea "Ask Onpoint about Loan Charge Capitalization fee on LOC"
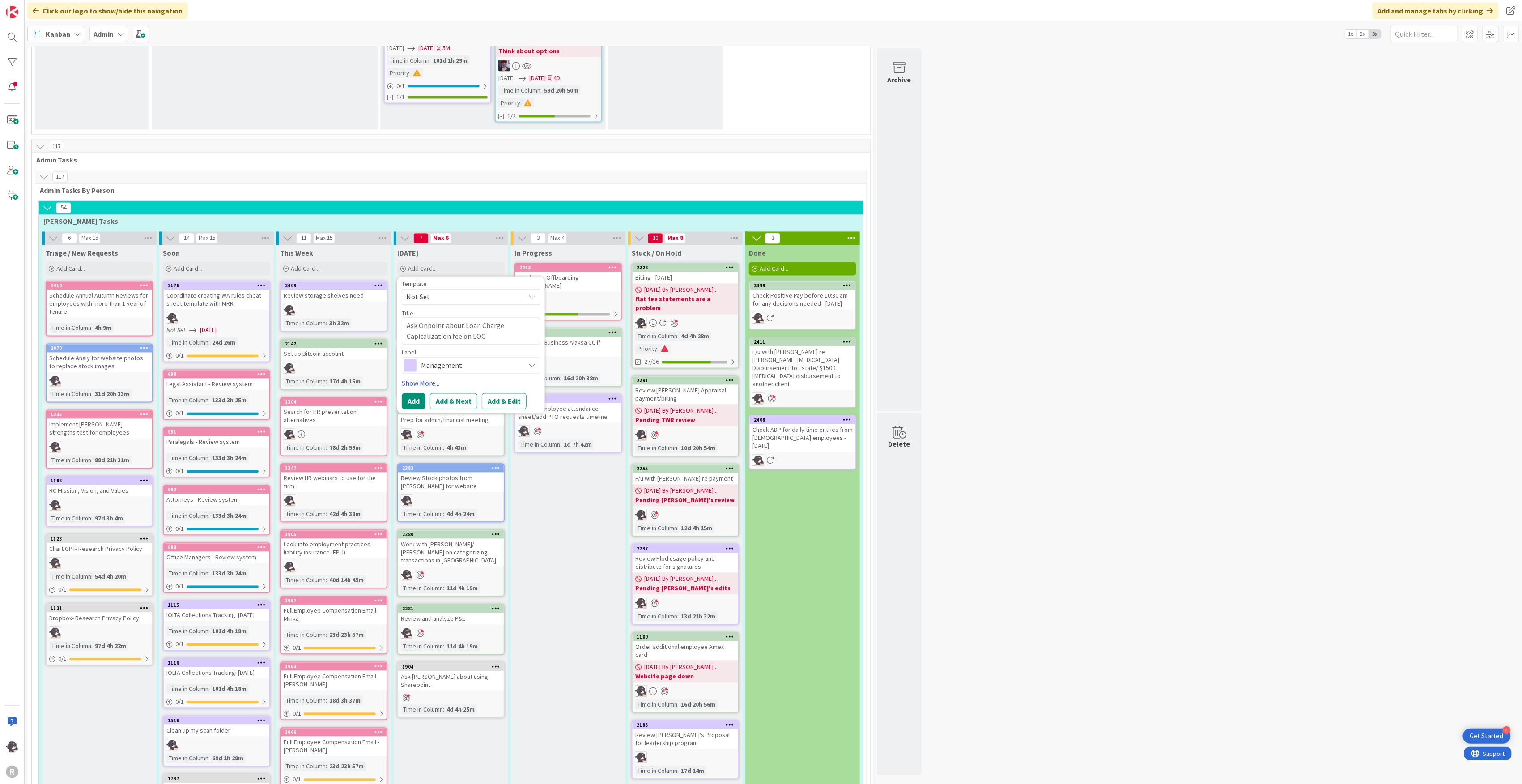
click at [445, 359] on span "Management" at bounding box center [471, 365] width 99 height 12
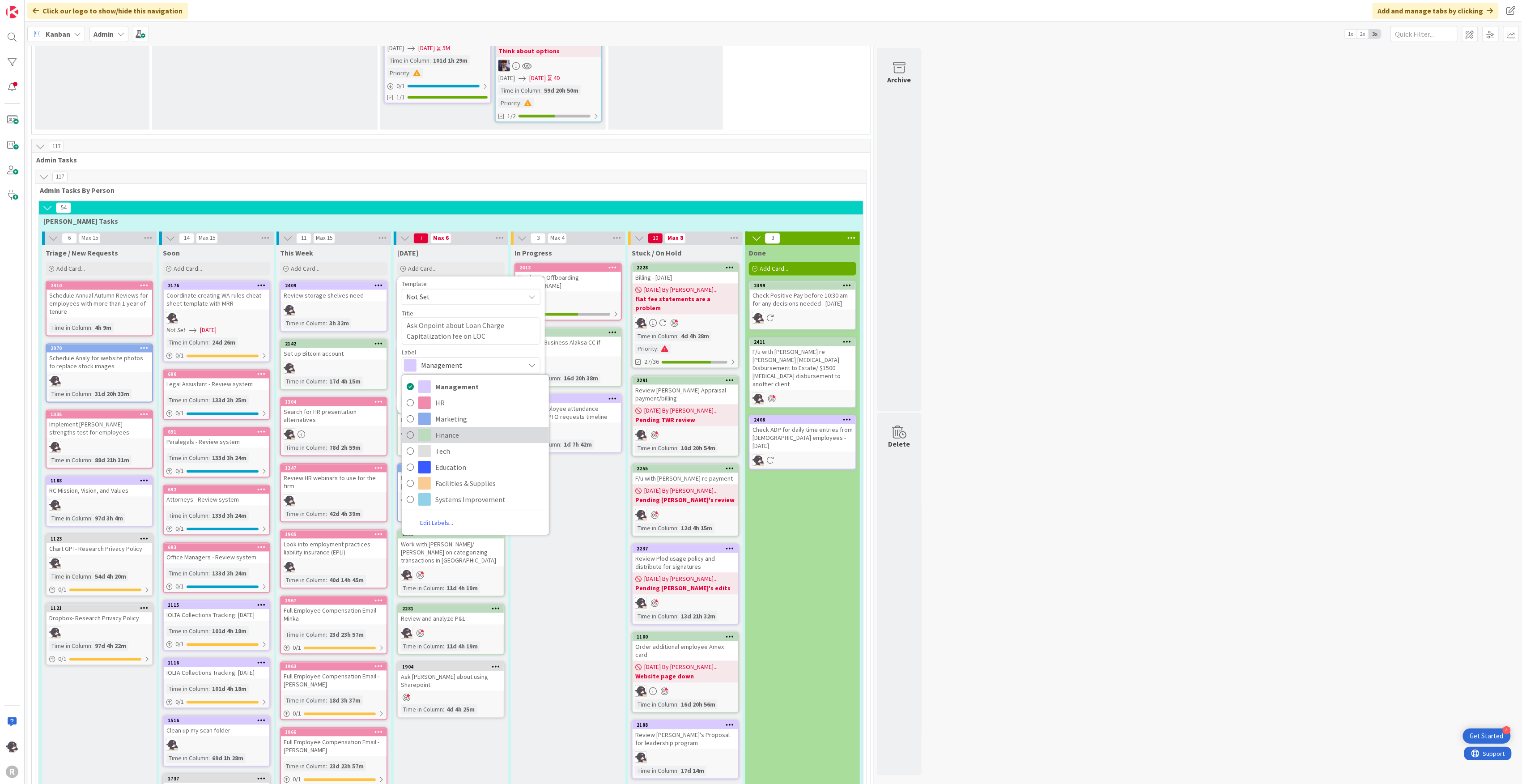
click at [453, 428] on span "Finance" at bounding box center [490, 435] width 109 height 14
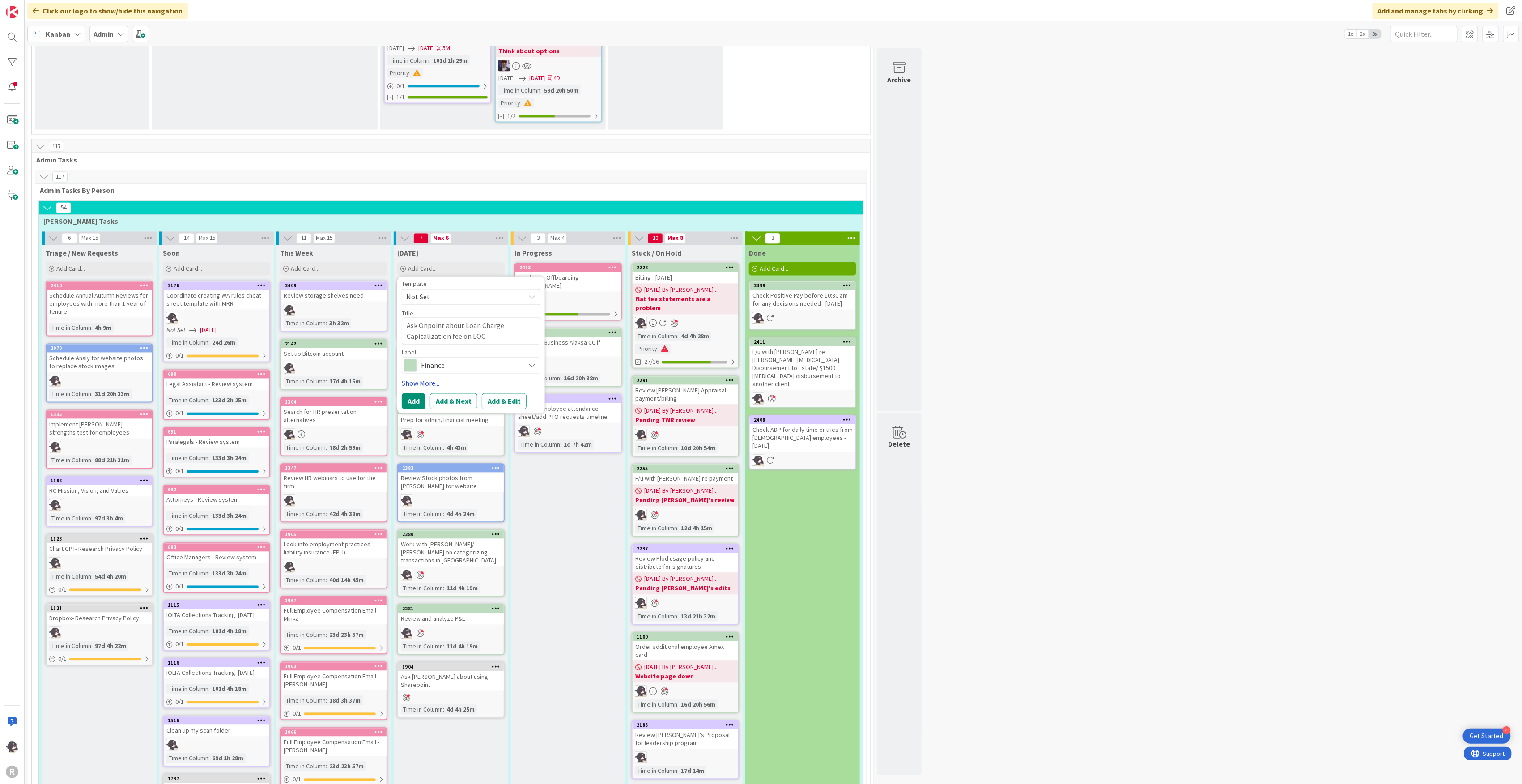
click at [428, 378] on link "Show More..." at bounding box center [471, 383] width 139 height 11
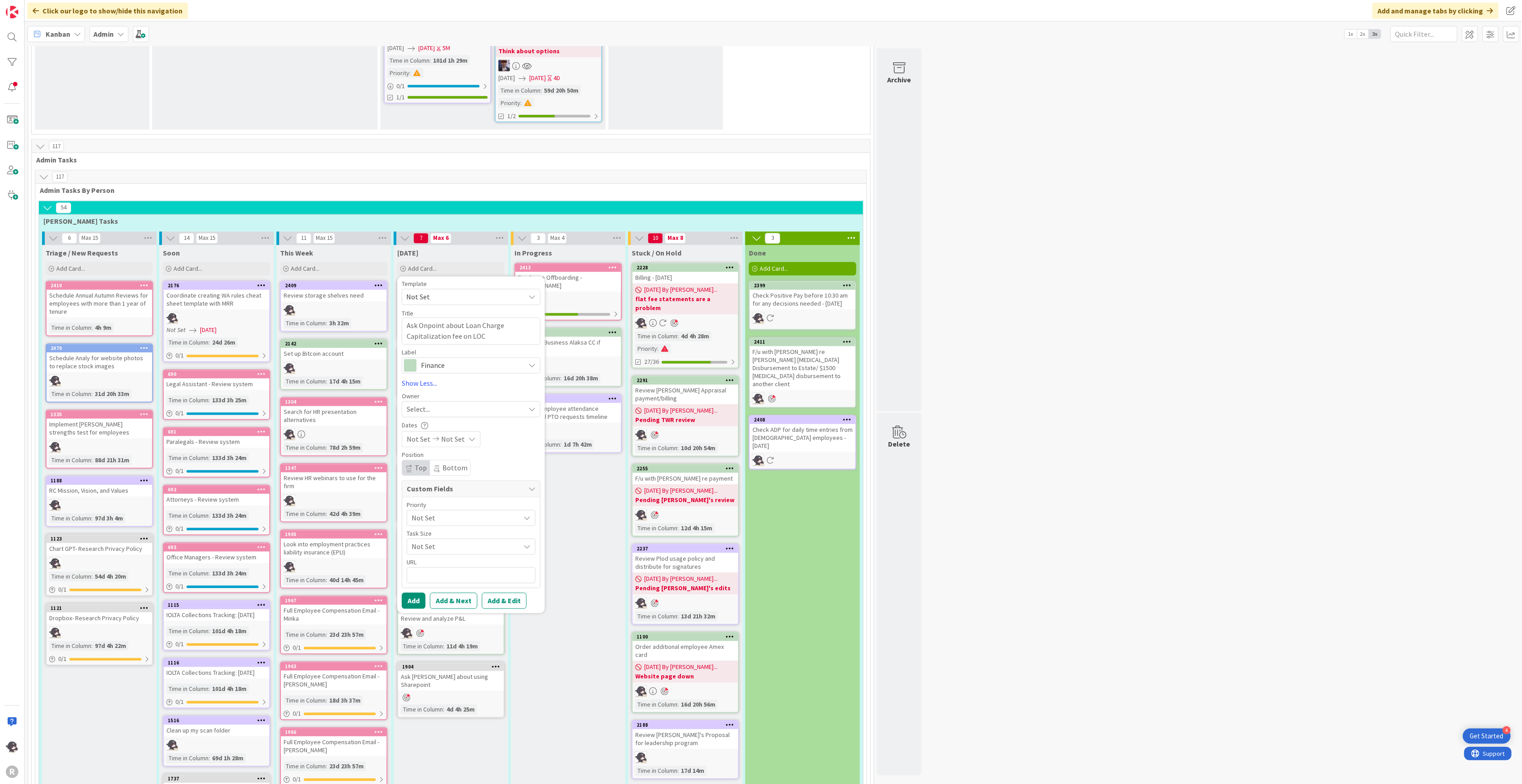
click at [425, 404] on span "Select..." at bounding box center [418, 409] width 23 height 11
click at [457, 461] on span "[PERSON_NAME]" at bounding box center [457, 467] width 43 height 14
click at [418, 593] on button "Add" at bounding box center [414, 600] width 24 height 16
type textarea "x"
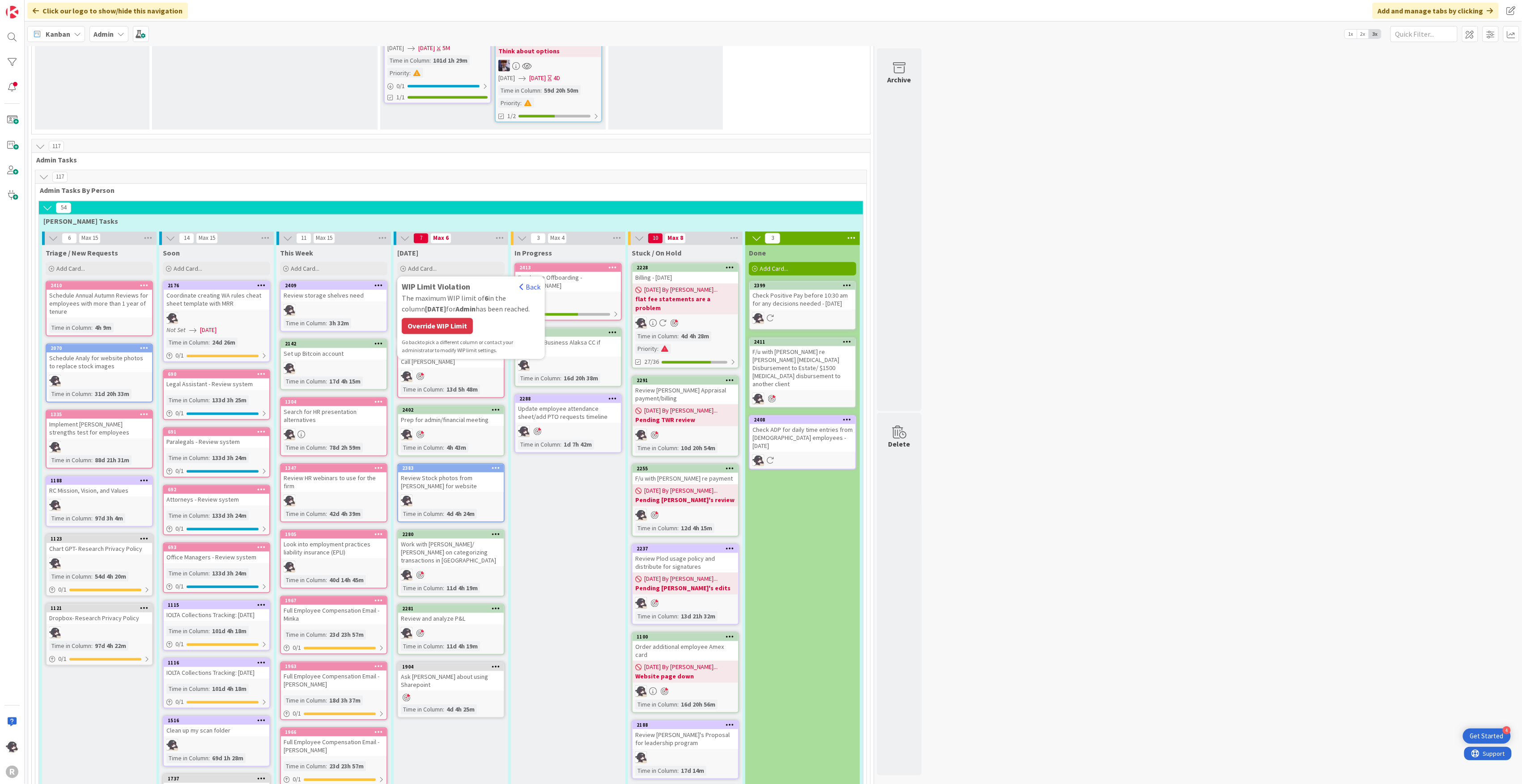
click at [428, 318] on div "Override WIP Limit" at bounding box center [437, 326] width 71 height 16
